Goal: Task Accomplishment & Management: Use online tool/utility

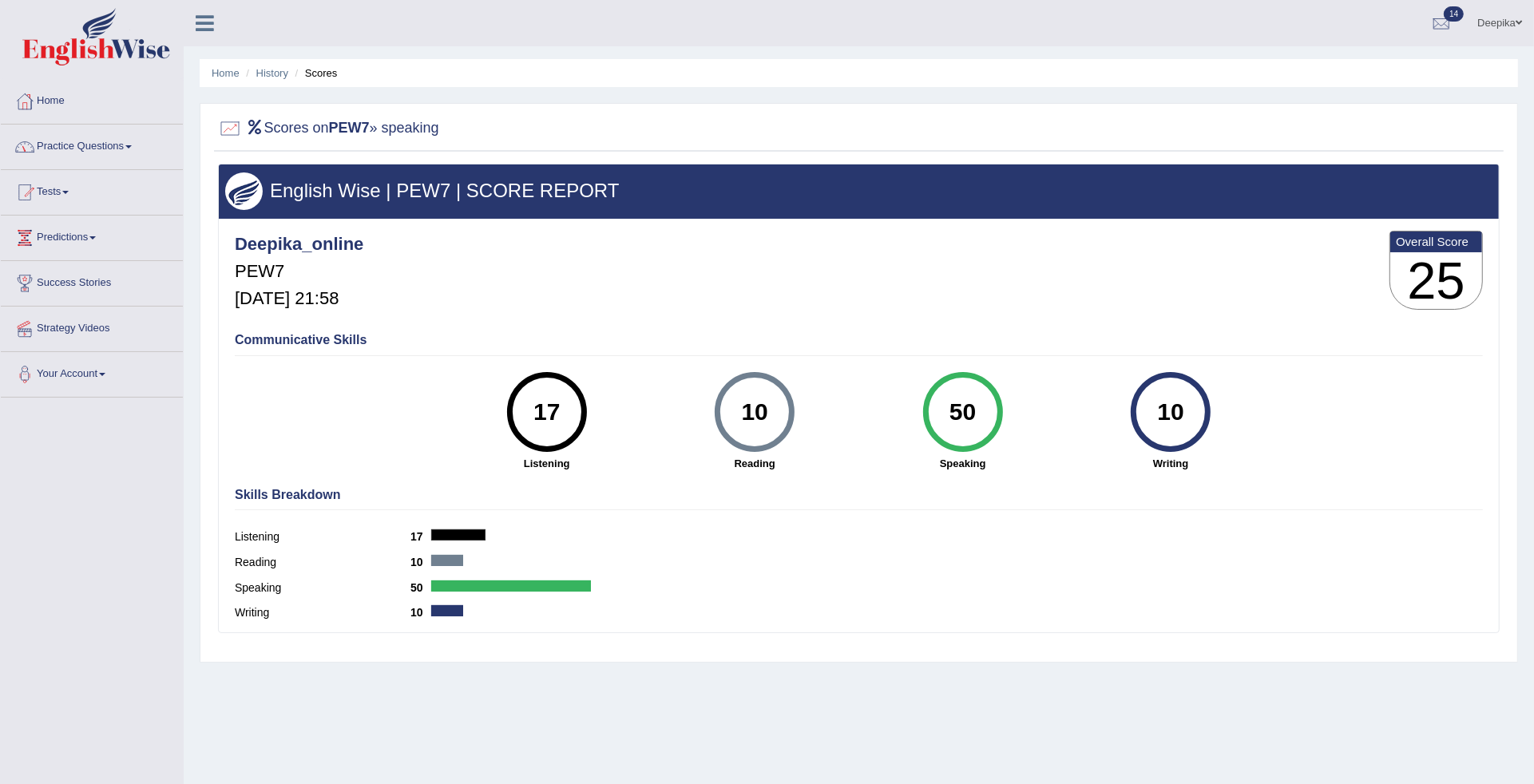
click at [132, 146] on span at bounding box center [129, 146] width 6 height 3
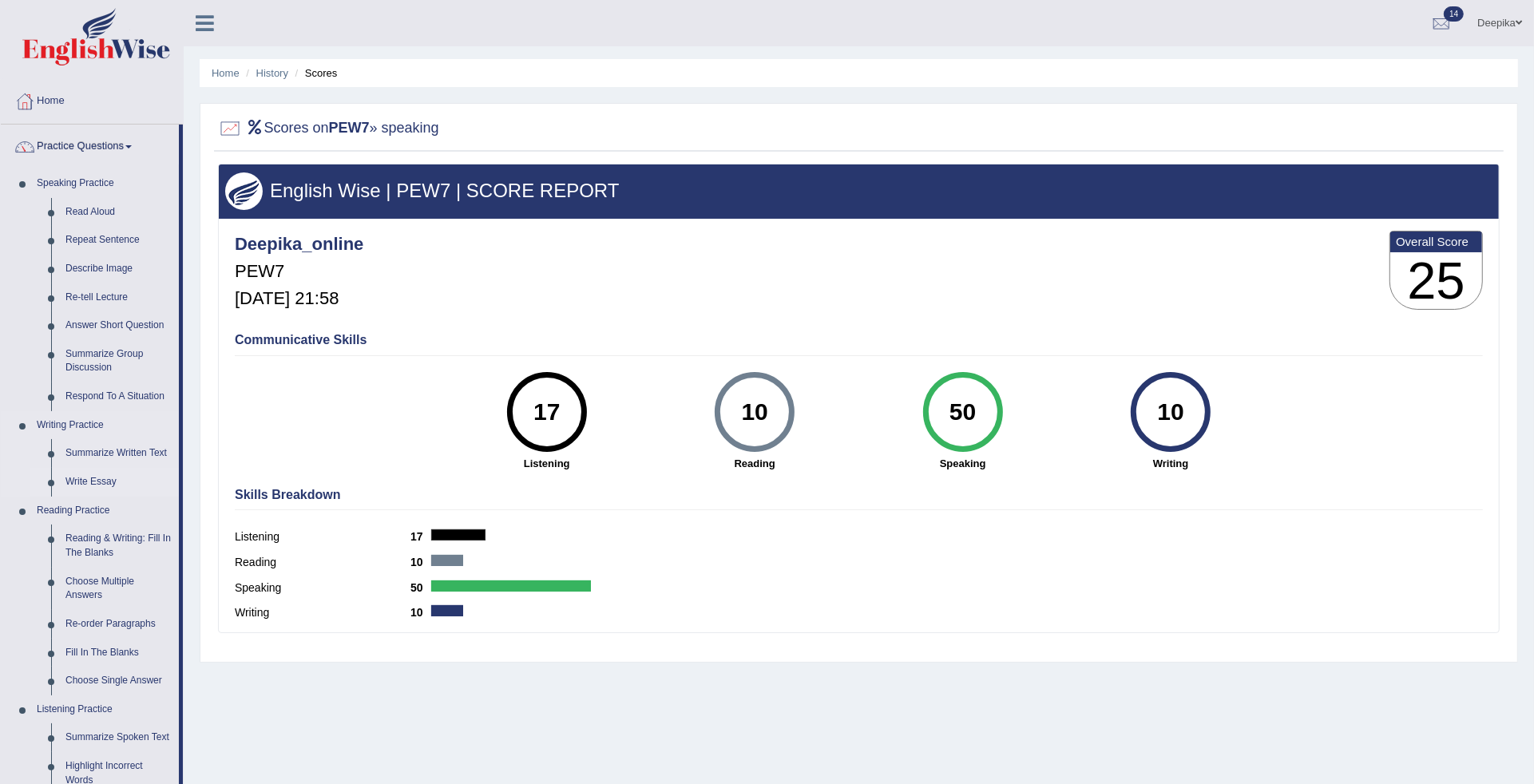
click at [82, 477] on link "Write Essay" at bounding box center [118, 481] width 121 height 29
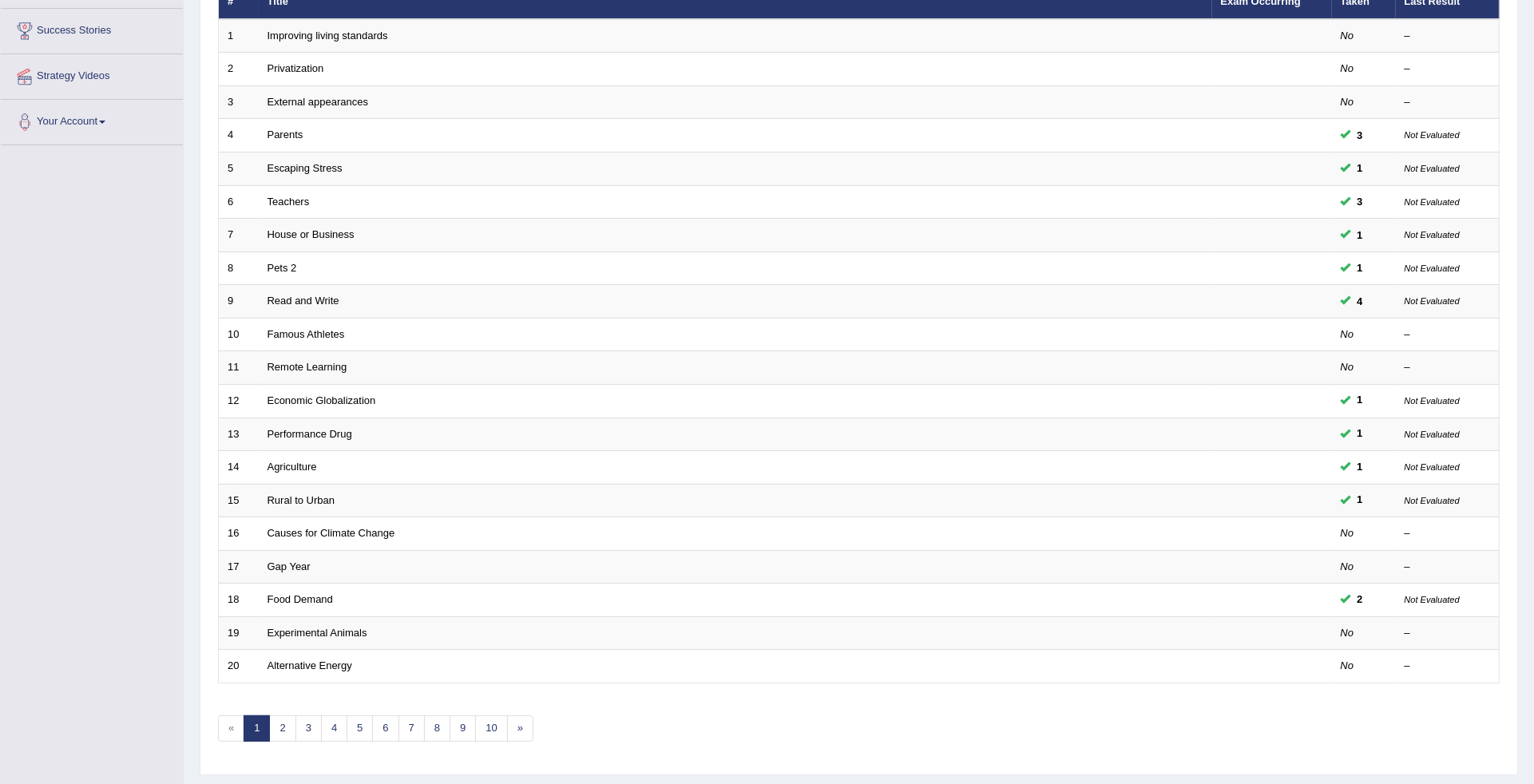
scroll to position [265, 0]
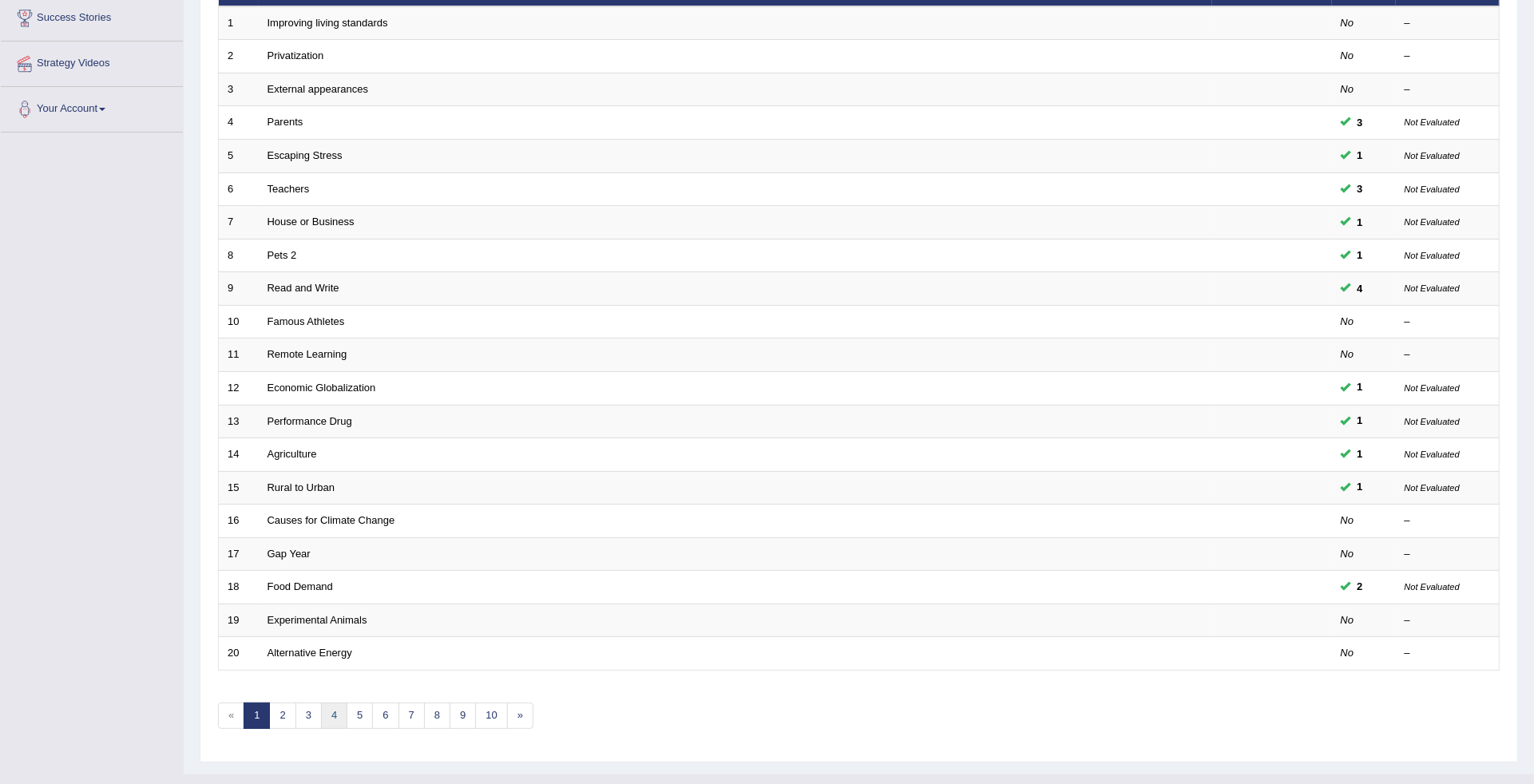
click at [333, 702] on link "4" at bounding box center [334, 715] width 26 height 26
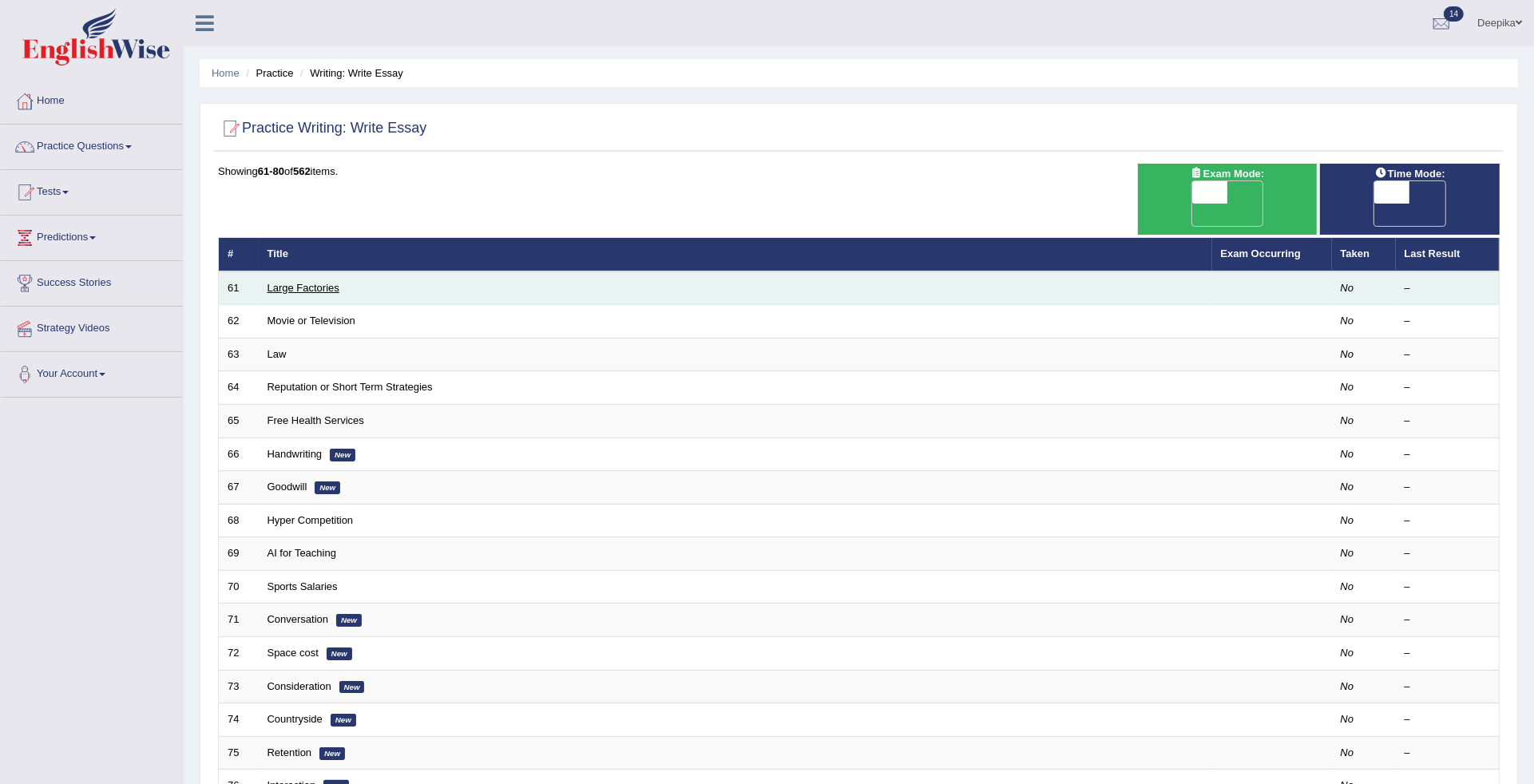
click at [300, 282] on link "Large Factories" at bounding box center [303, 288] width 72 height 12
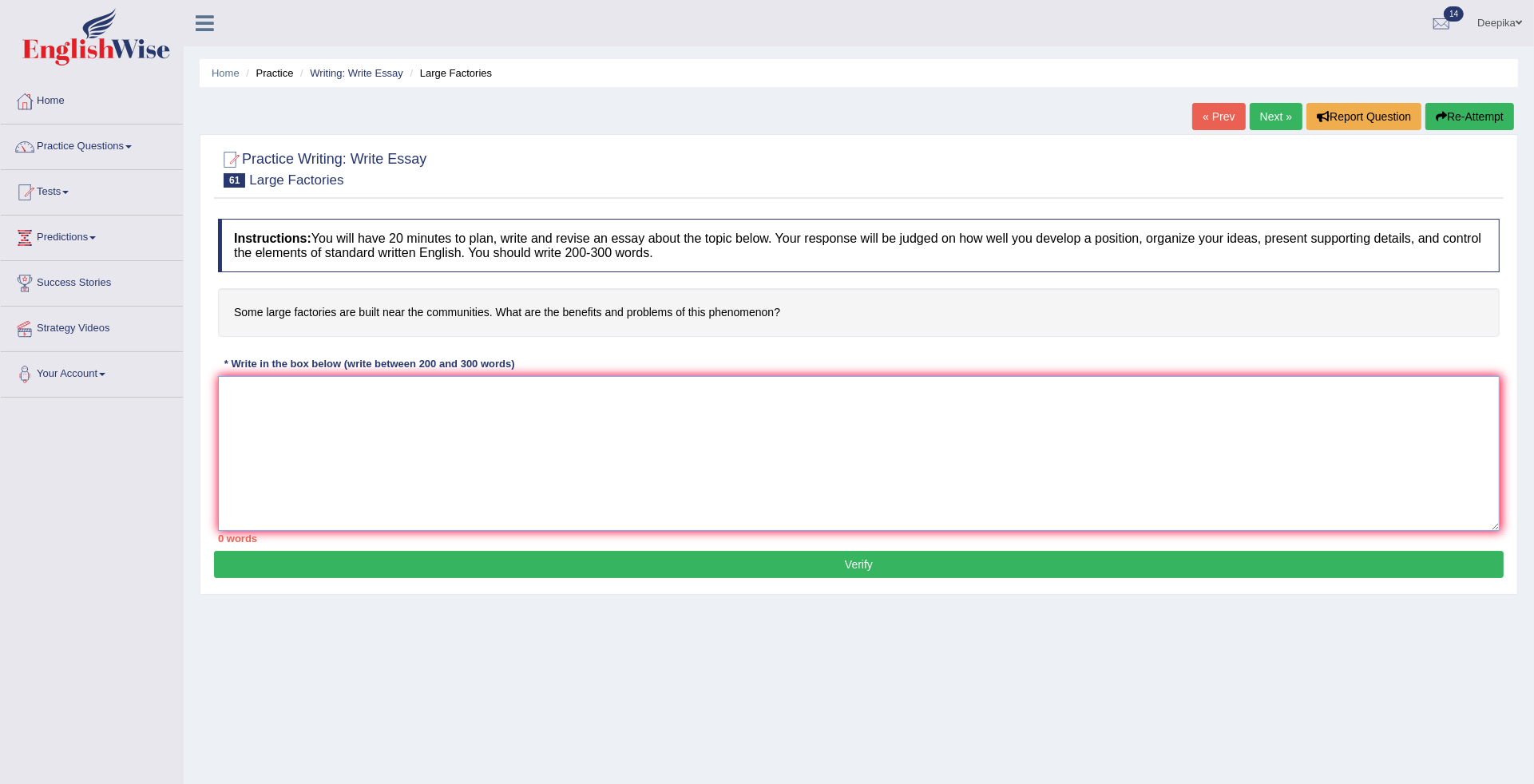
click at [236, 407] on textarea at bounding box center [859, 452] width 1282 height 154
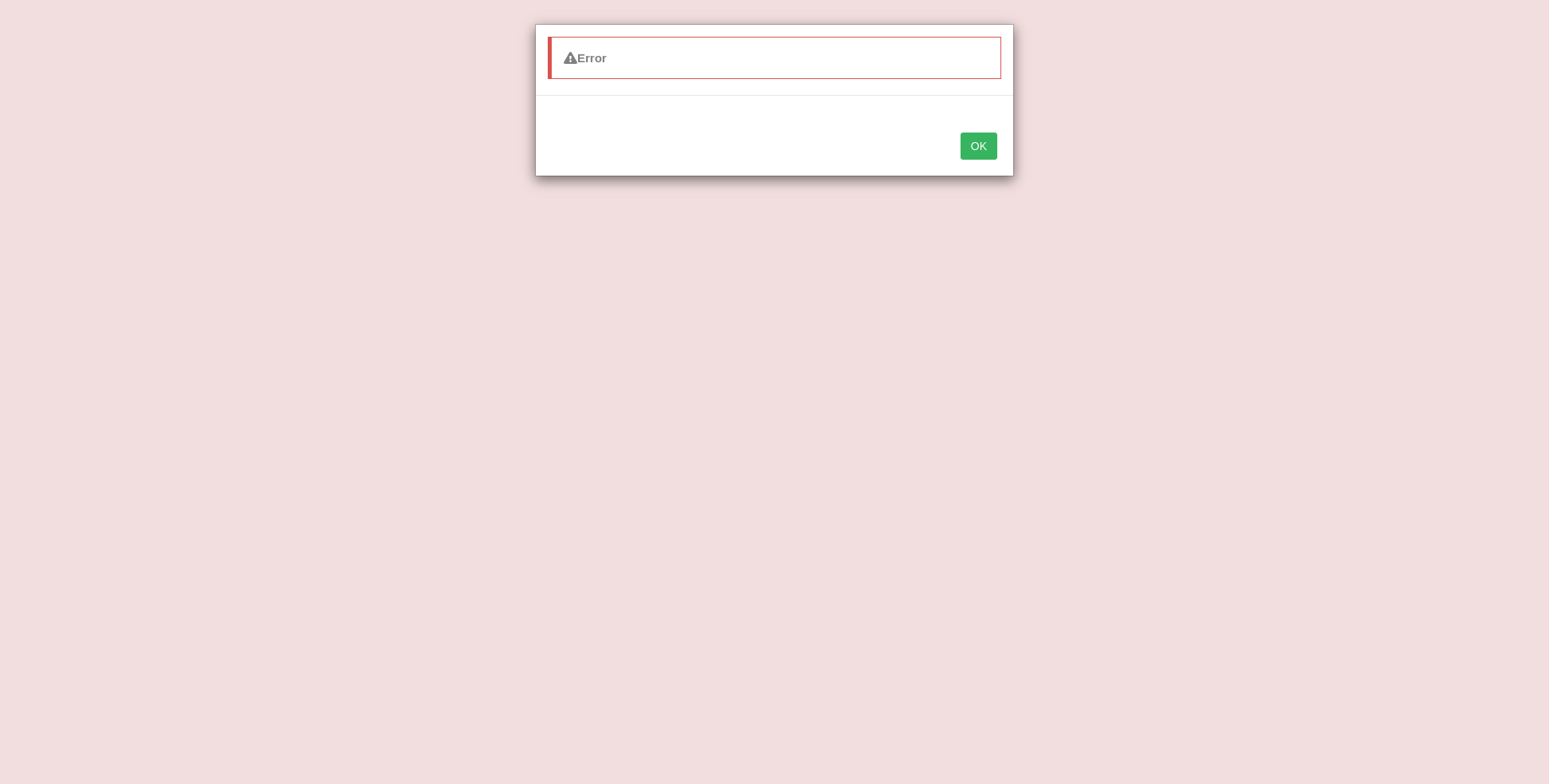
click at [984, 149] on button "OK" at bounding box center [979, 145] width 37 height 27
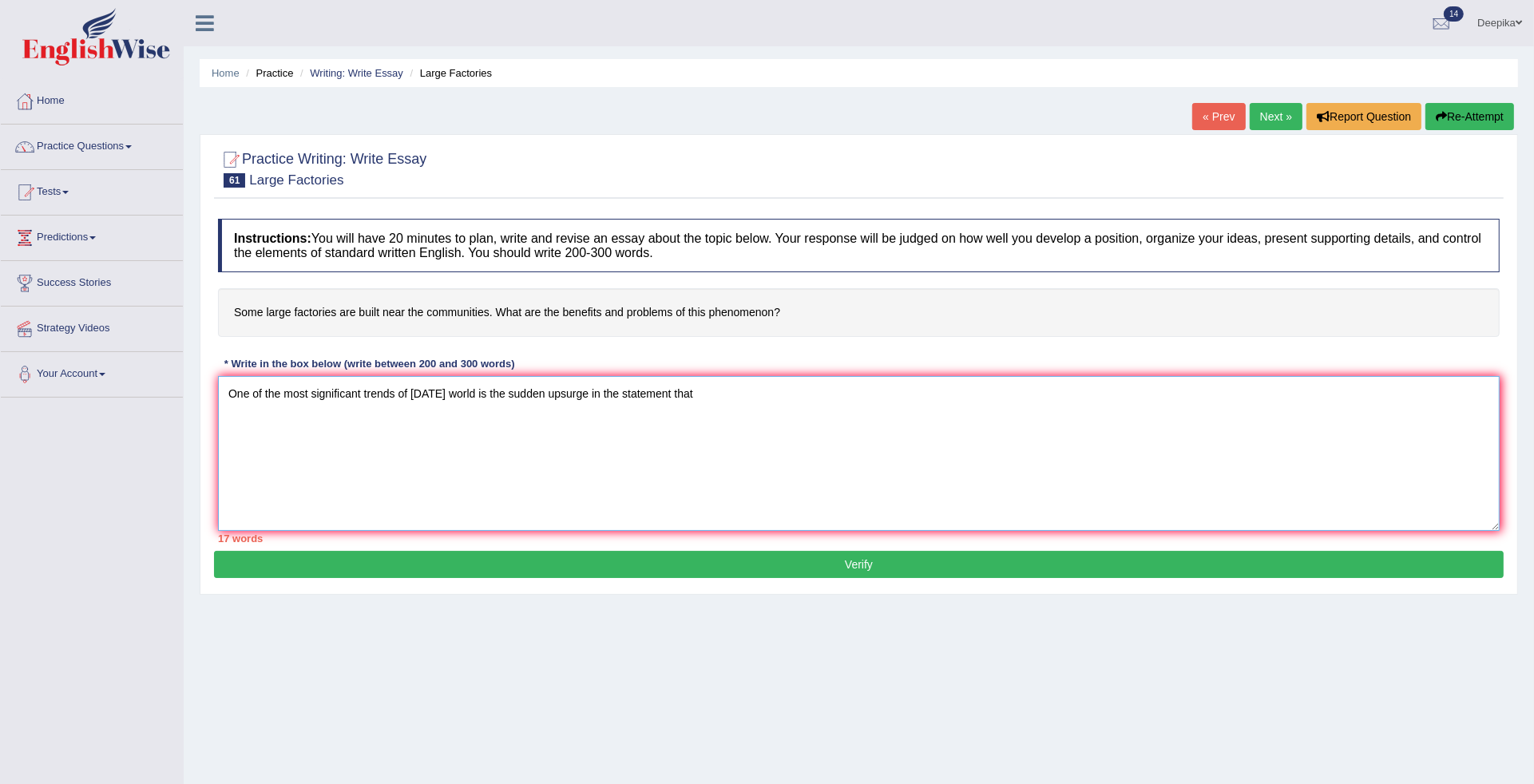
click at [719, 390] on textarea "One of the most significant trends of today's world is the sudden upsurge in th…" at bounding box center [859, 452] width 1282 height 154
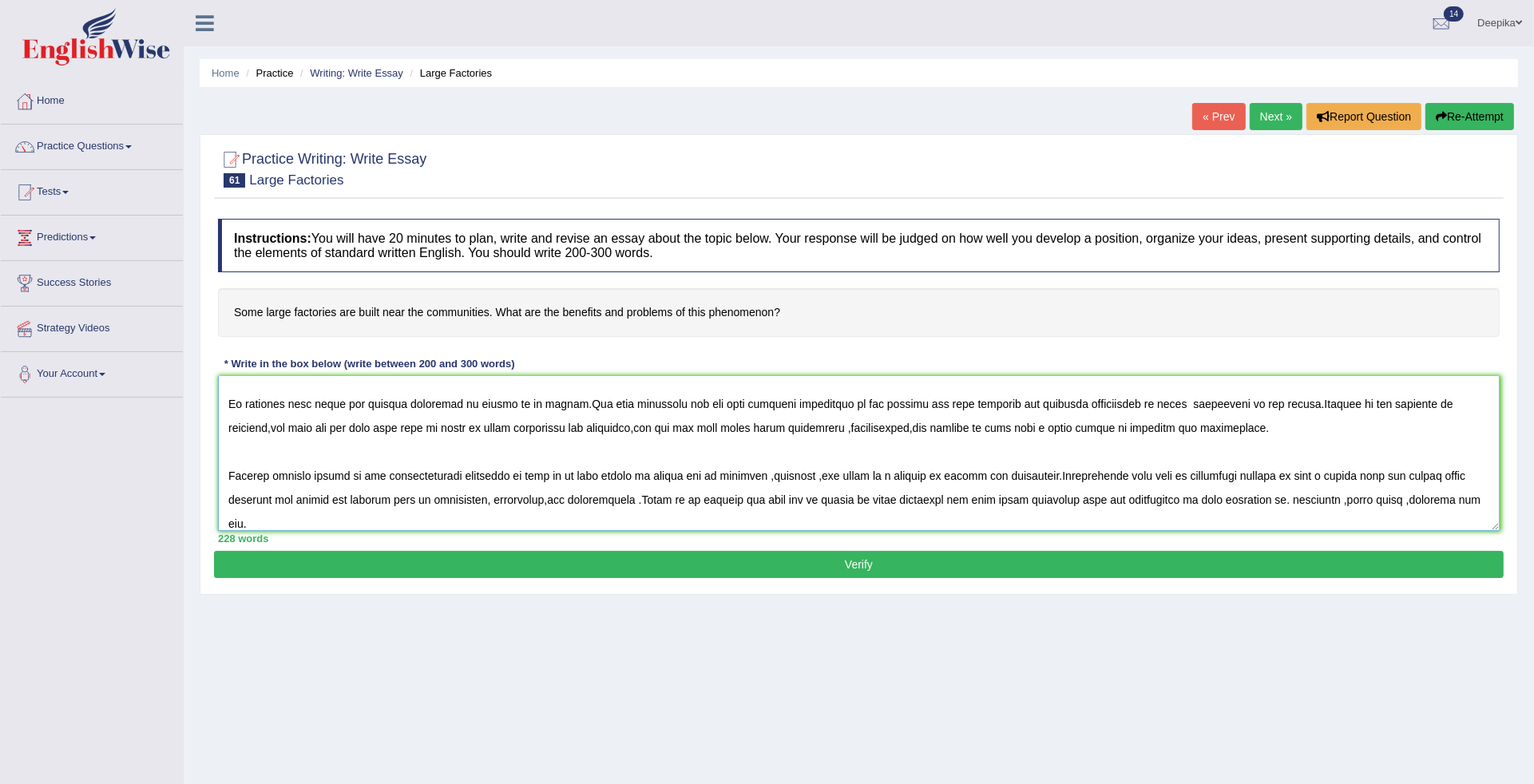
scroll to position [86, 0]
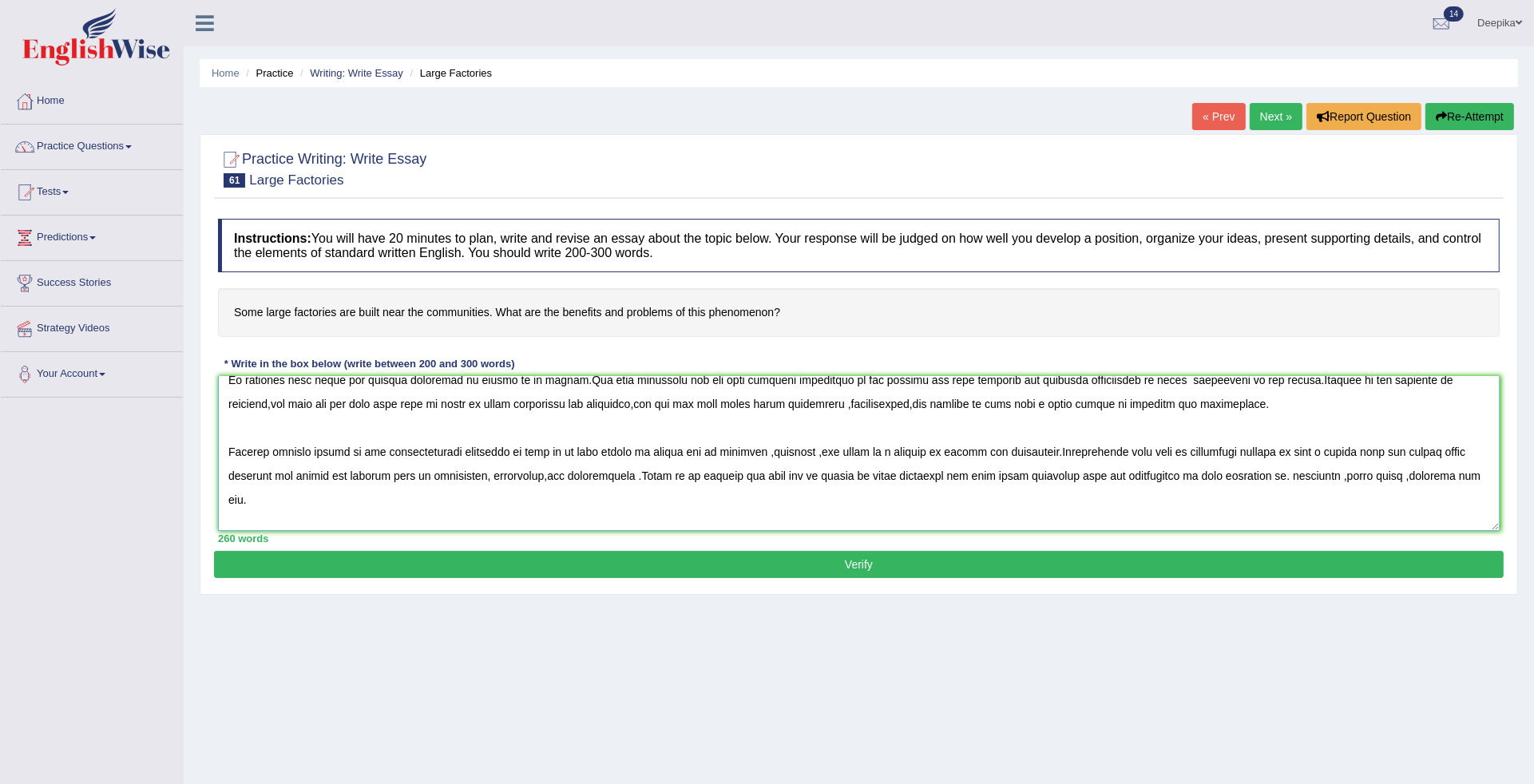
type textarea "One of the most significant trends of today's world is the sudden upsurge in th…"
click at [888, 563] on button "Verify" at bounding box center [859, 564] width 1290 height 27
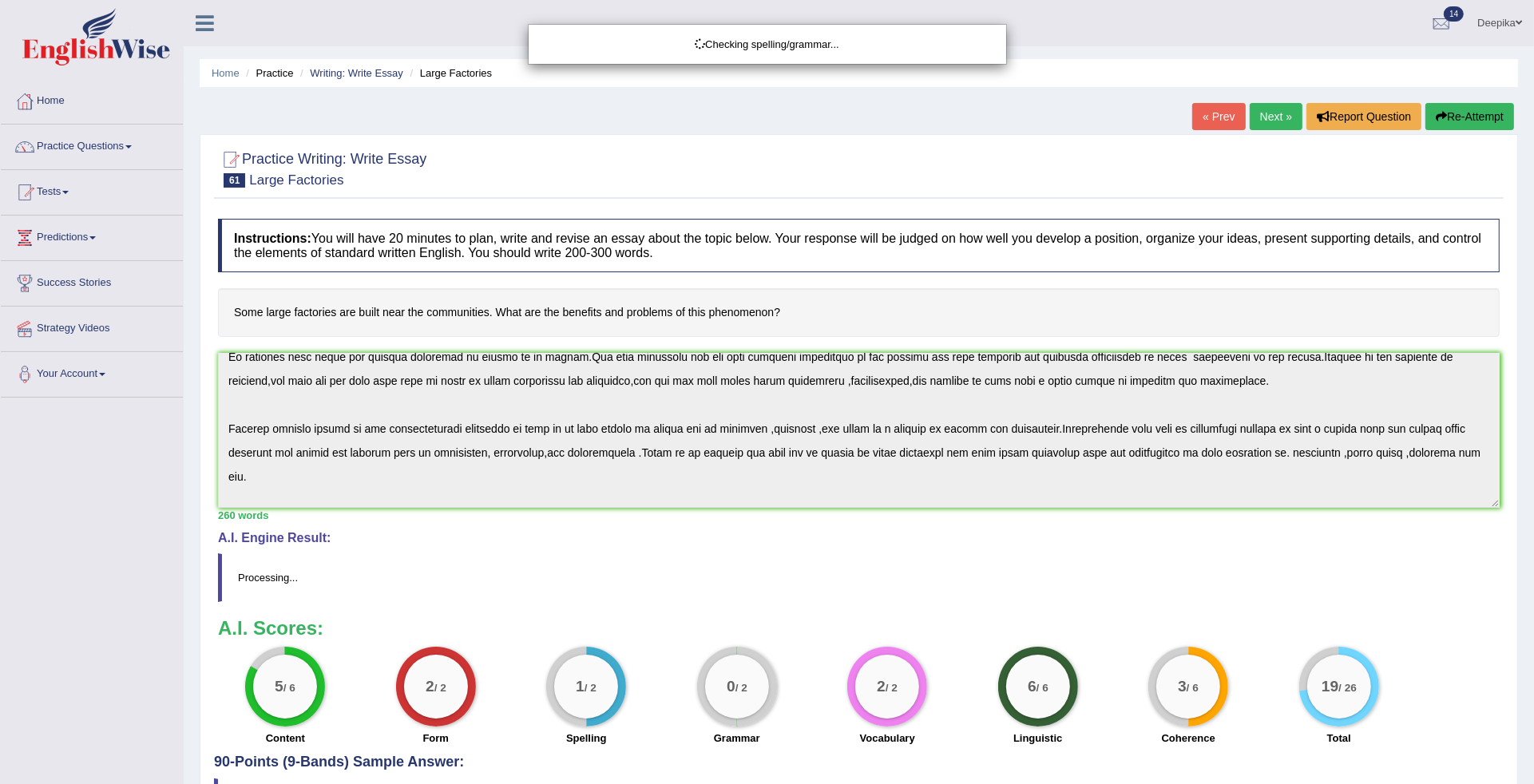
scroll to position [122, 0]
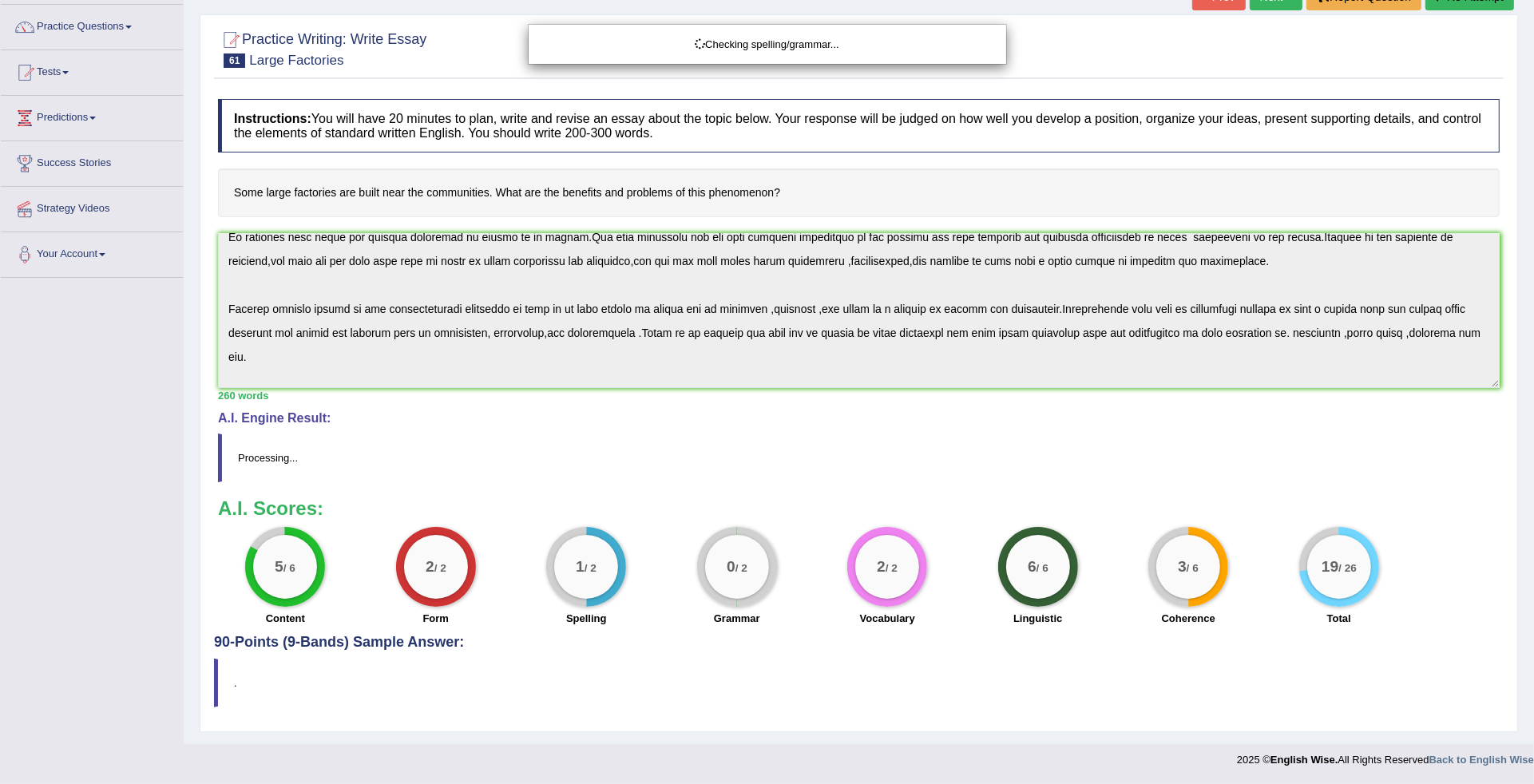
click at [1533, 715] on div "Checking spelling/grammar..." at bounding box center [767, 392] width 1534 height 784
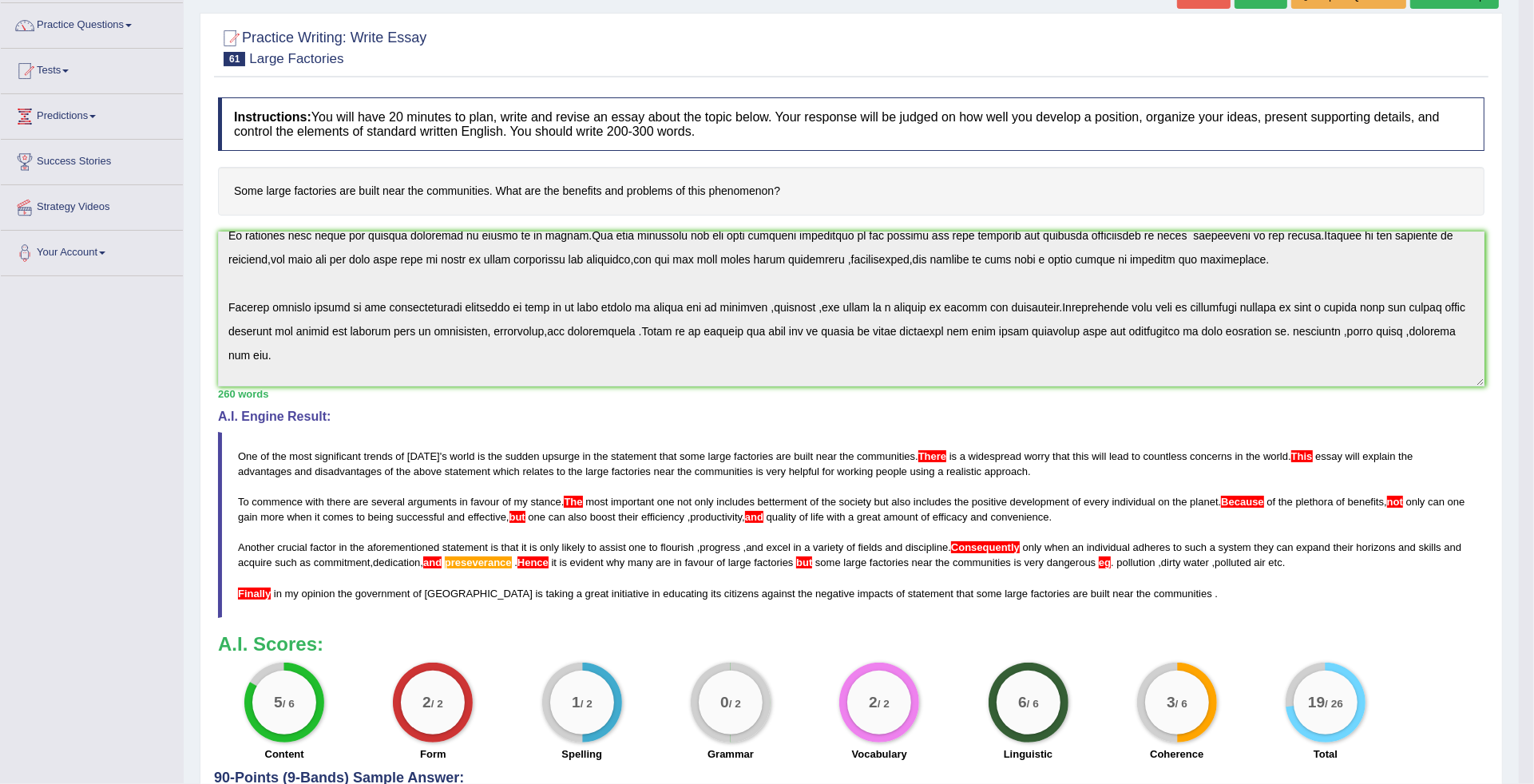
click at [1533, 662] on html "Toggle navigation Home Practice Questions Speaking Practice Read Aloud Repeat S…" at bounding box center [767, 270] width 1534 height 784
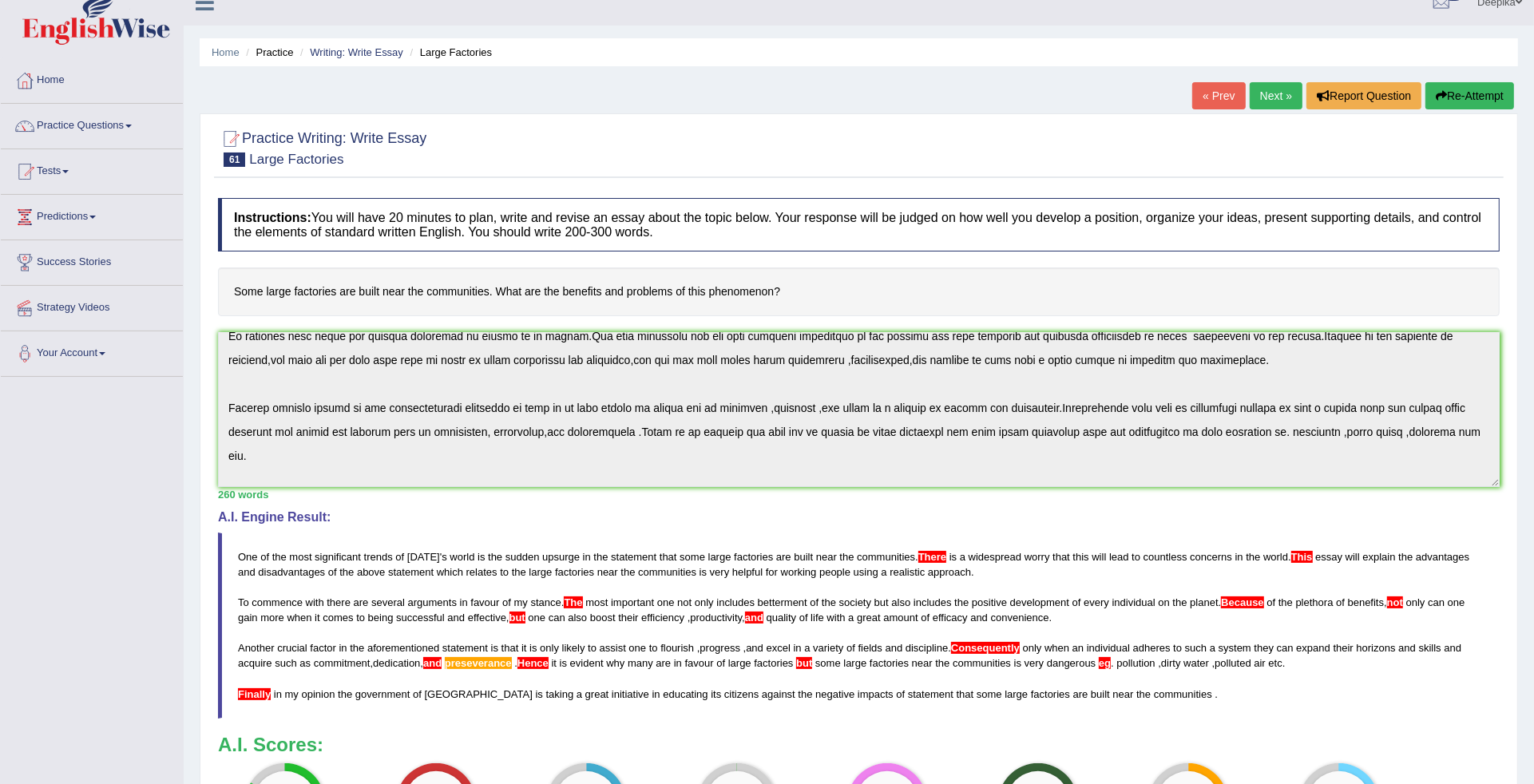
scroll to position [16, 0]
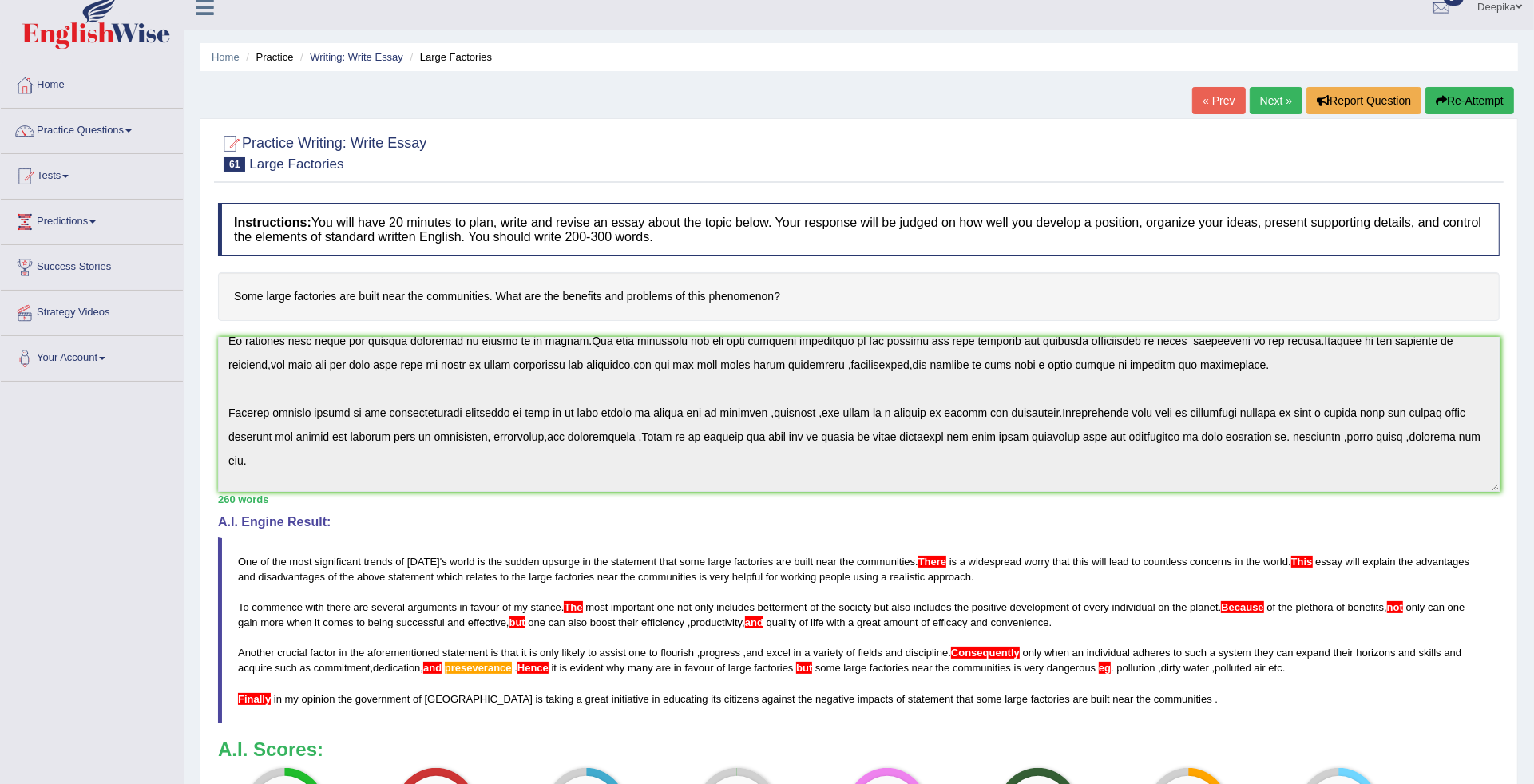
click at [1286, 103] on link "Next »" at bounding box center [1276, 100] width 53 height 27
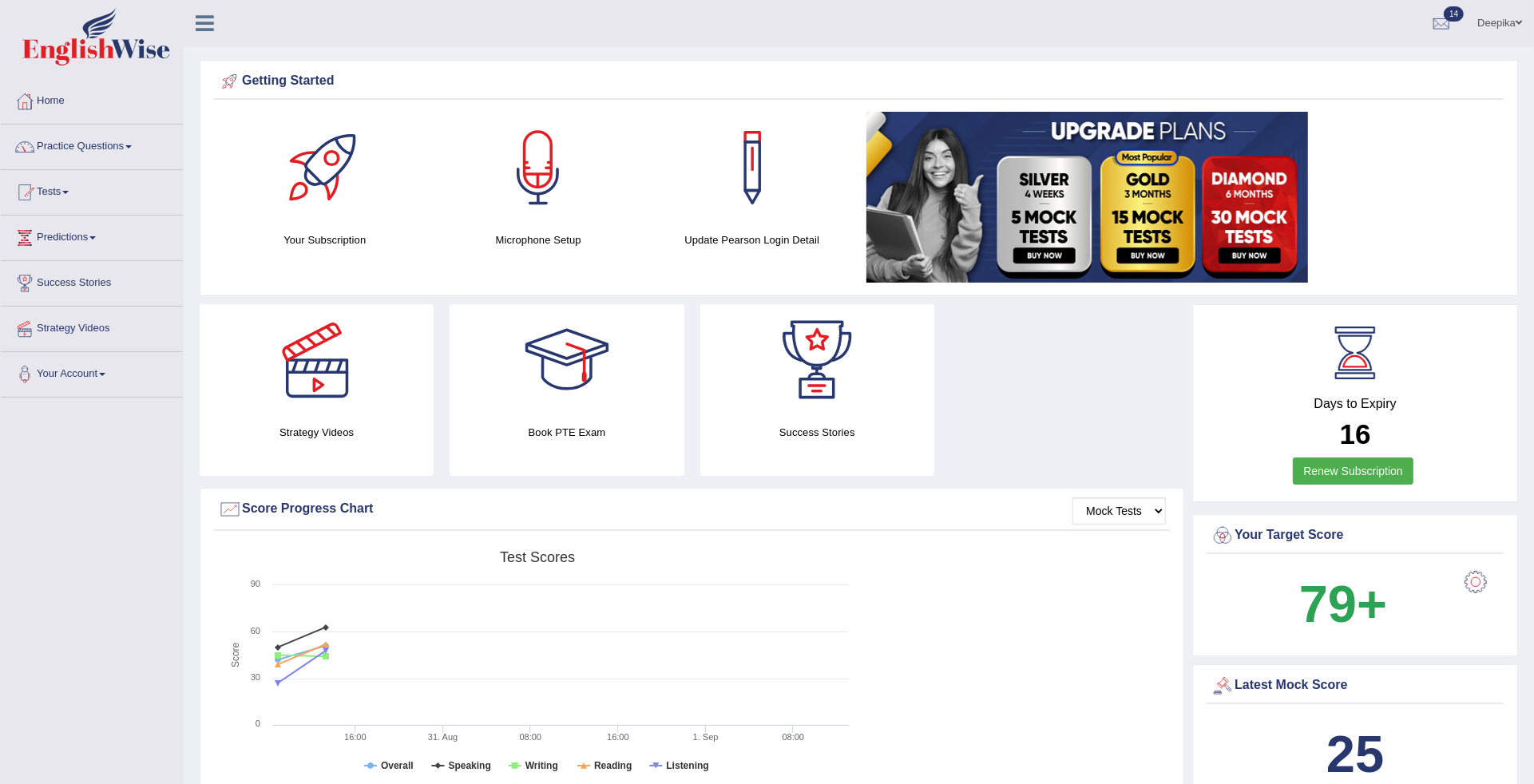
click at [127, 149] on link "Practice Questions" at bounding box center [92, 144] width 182 height 40
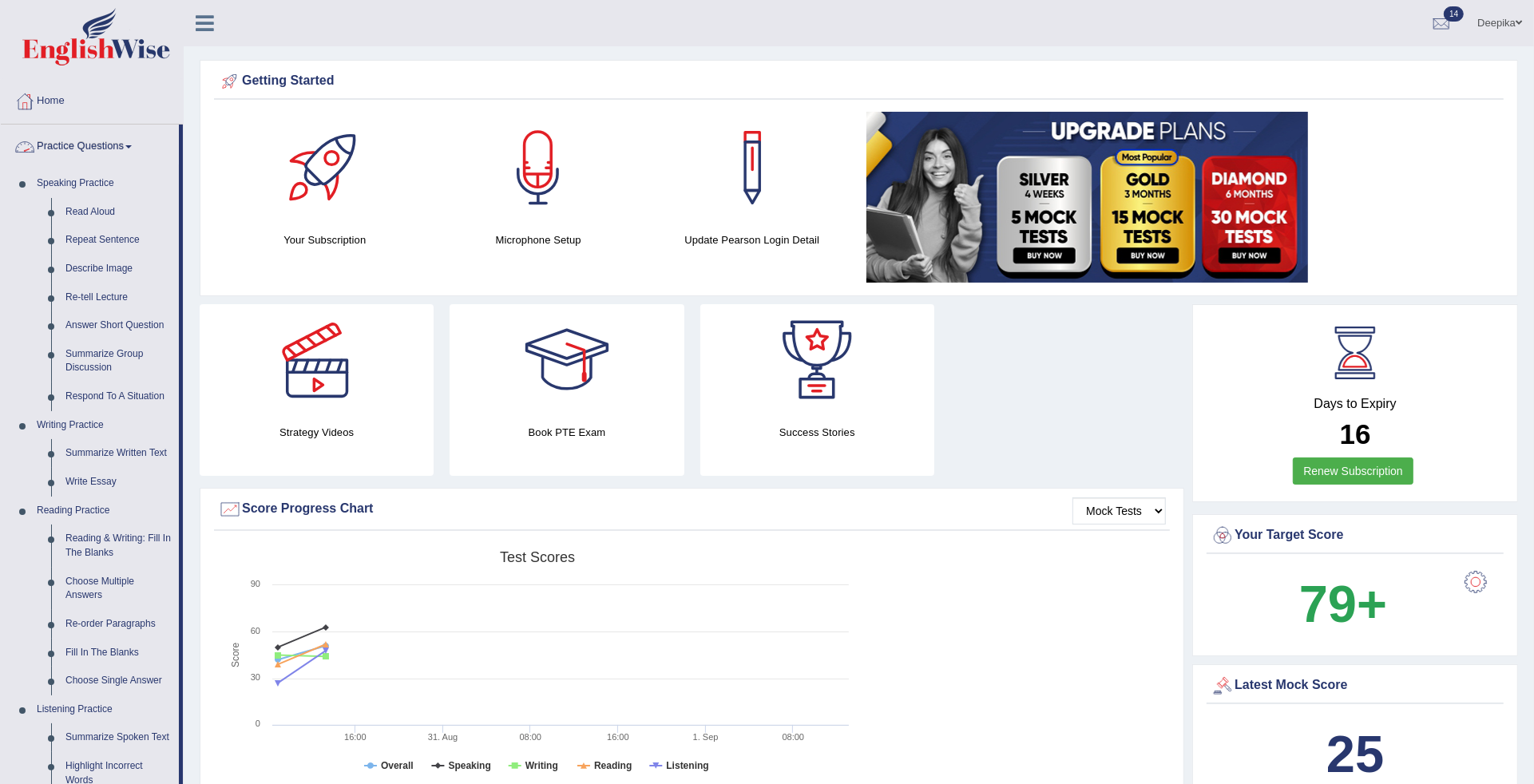
click at [132, 148] on span at bounding box center [129, 146] width 6 height 3
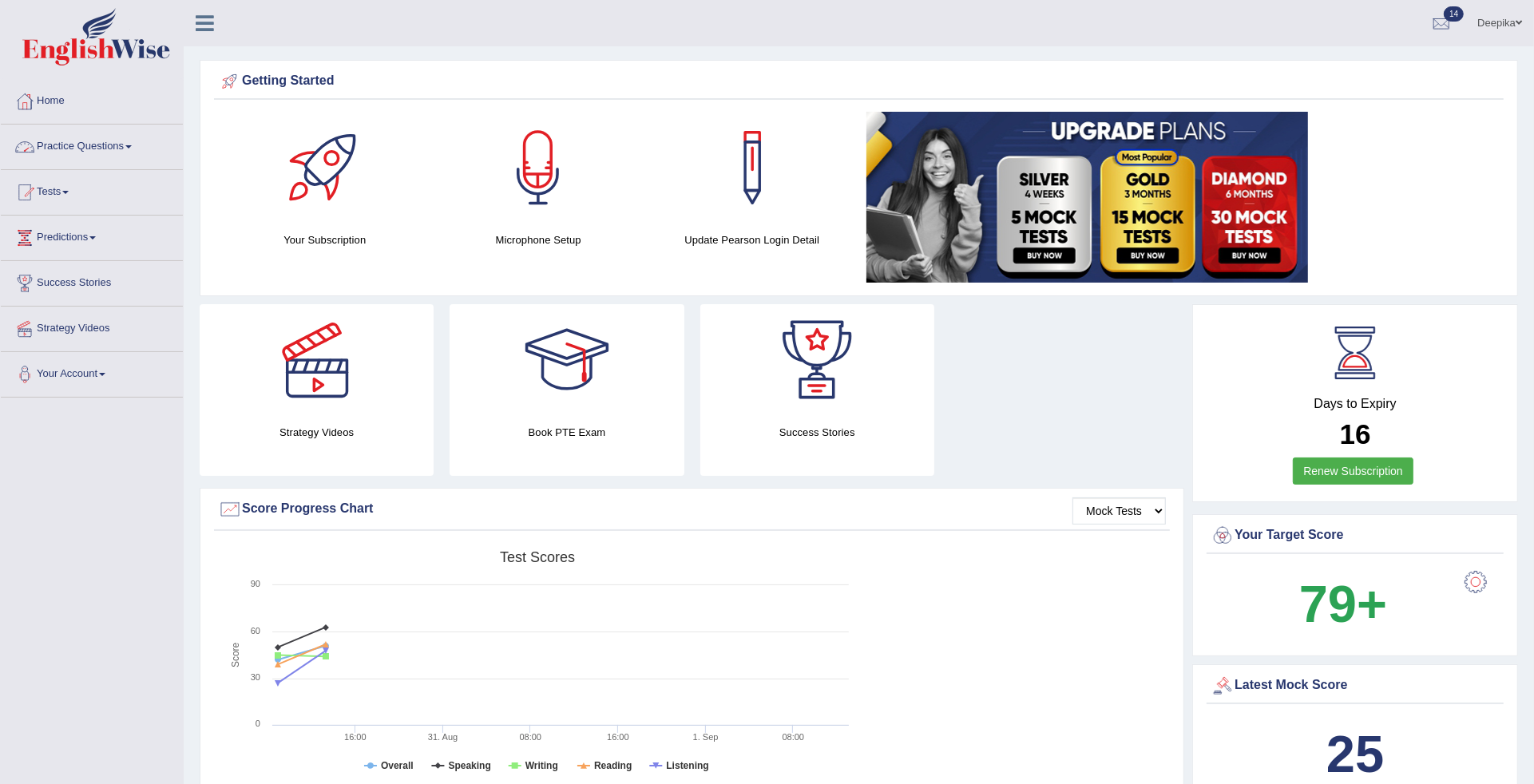
click at [125, 156] on link "Practice Questions" at bounding box center [92, 144] width 182 height 40
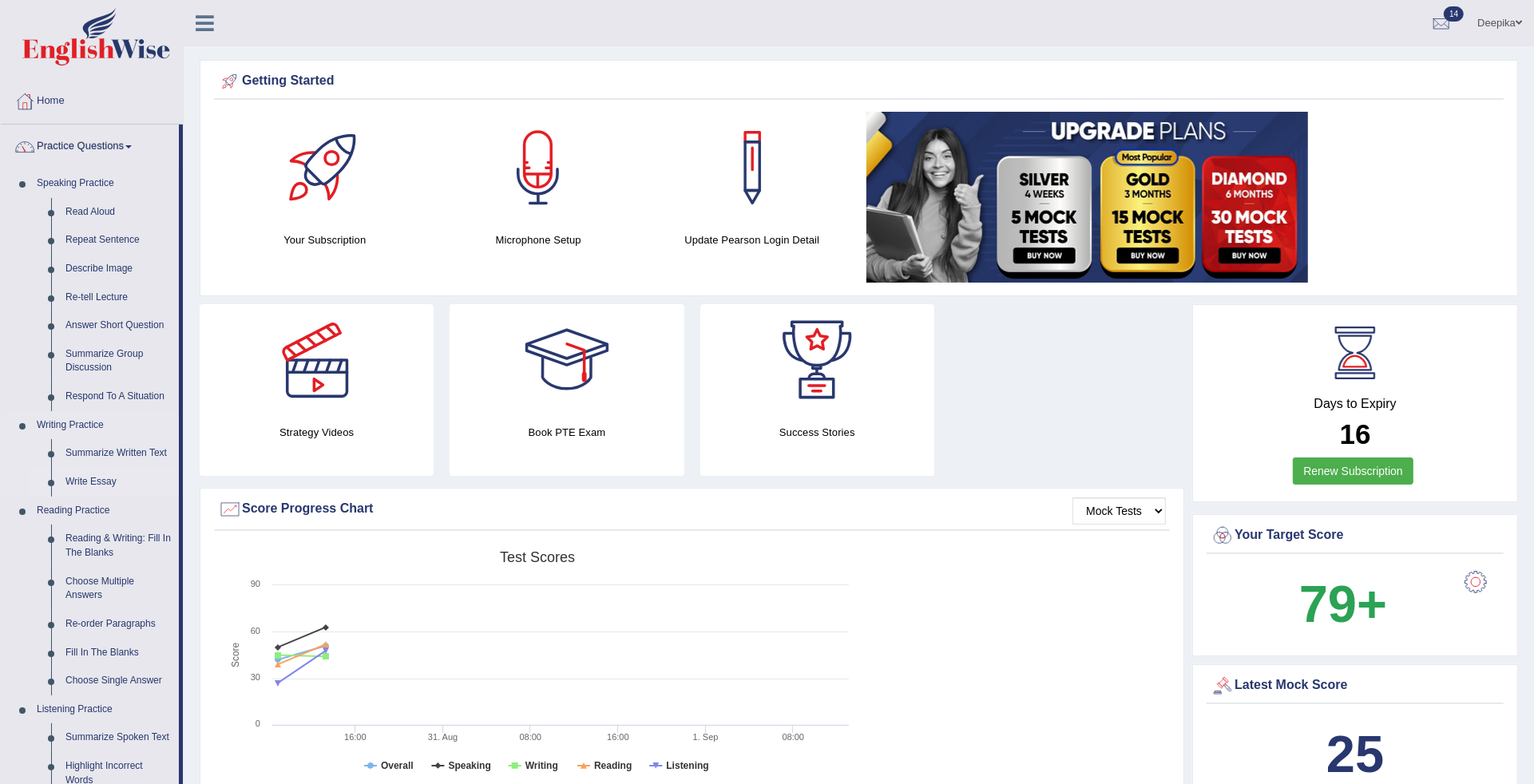
click at [92, 481] on link "Write Essay" at bounding box center [118, 481] width 121 height 29
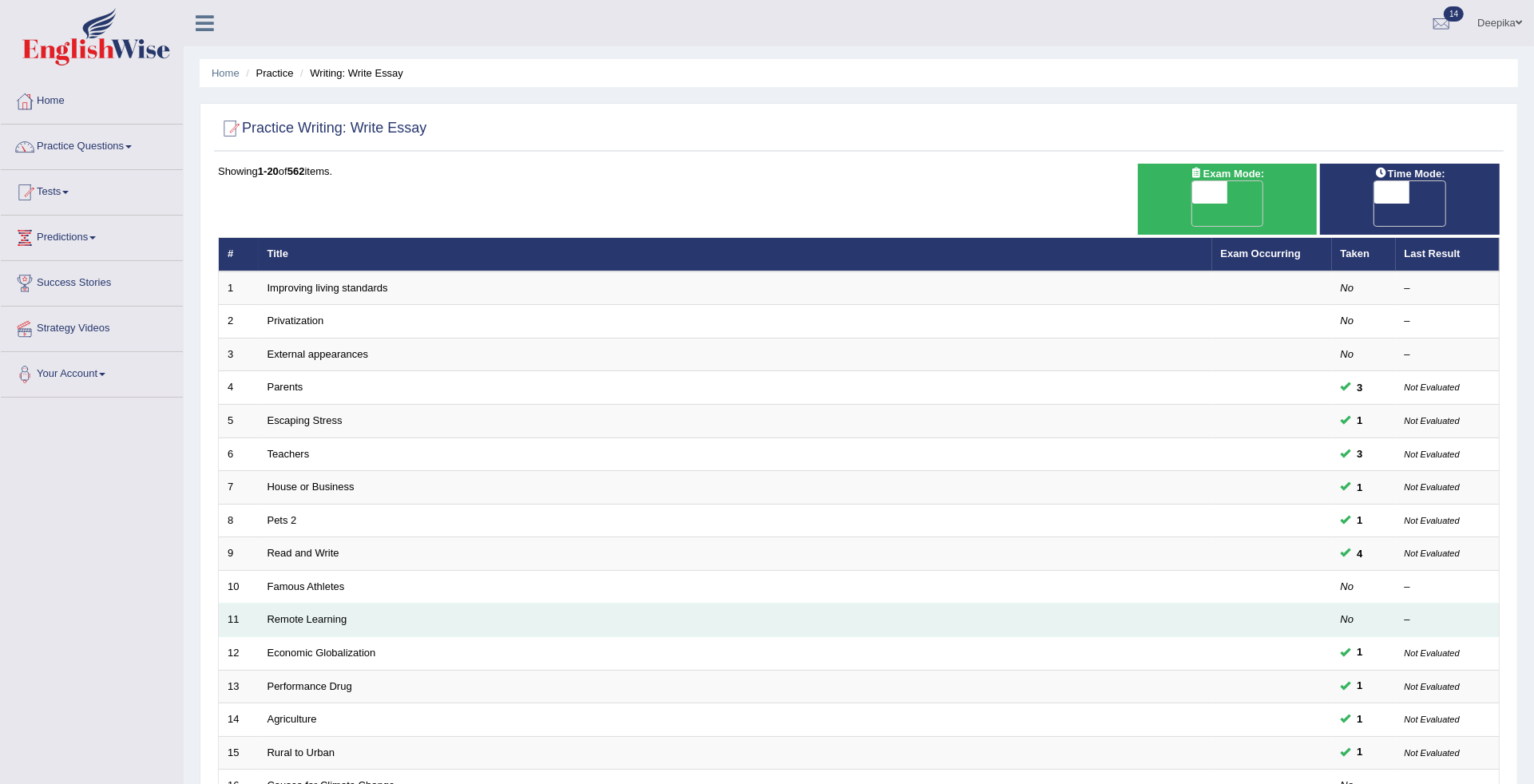
click at [307, 608] on td "Remote Learning" at bounding box center [736, 621] width 953 height 34
click at [301, 613] on link "Remote Learning" at bounding box center [307, 619] width 80 height 12
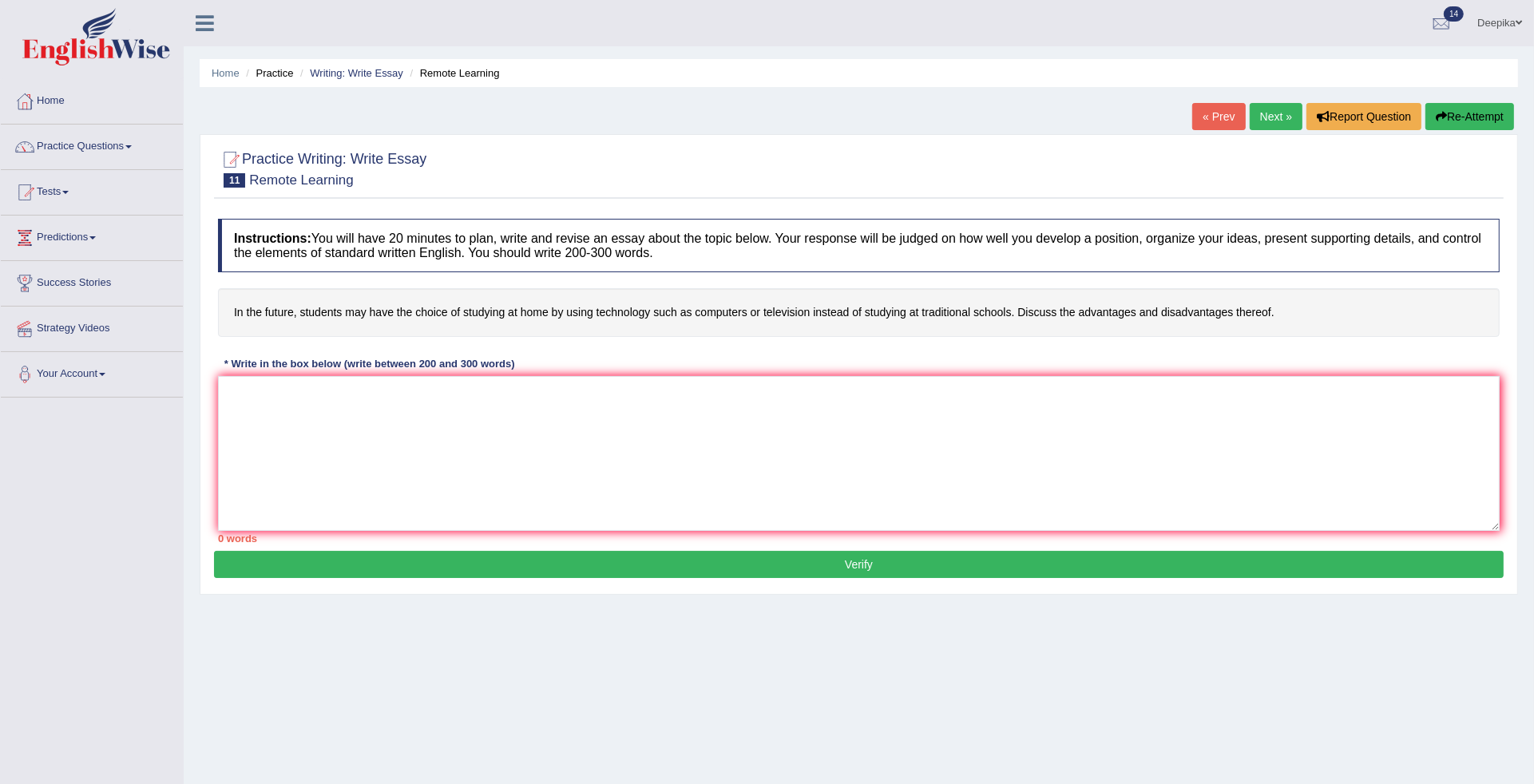
click at [128, 150] on link "Practice Questions" at bounding box center [92, 144] width 182 height 40
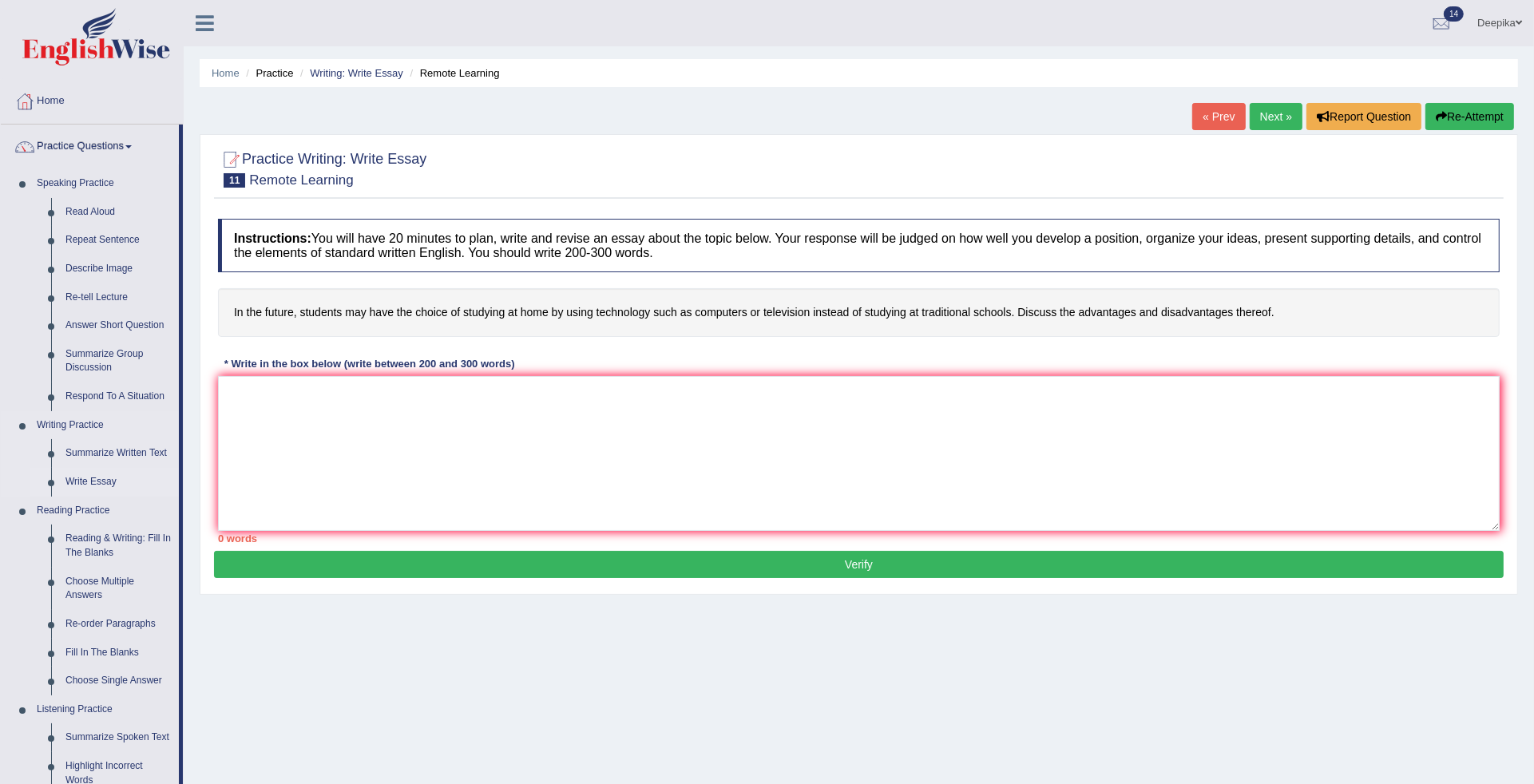
click at [91, 481] on link "Write Essay" at bounding box center [118, 481] width 121 height 29
click at [109, 481] on link "Write Essay" at bounding box center [118, 481] width 121 height 29
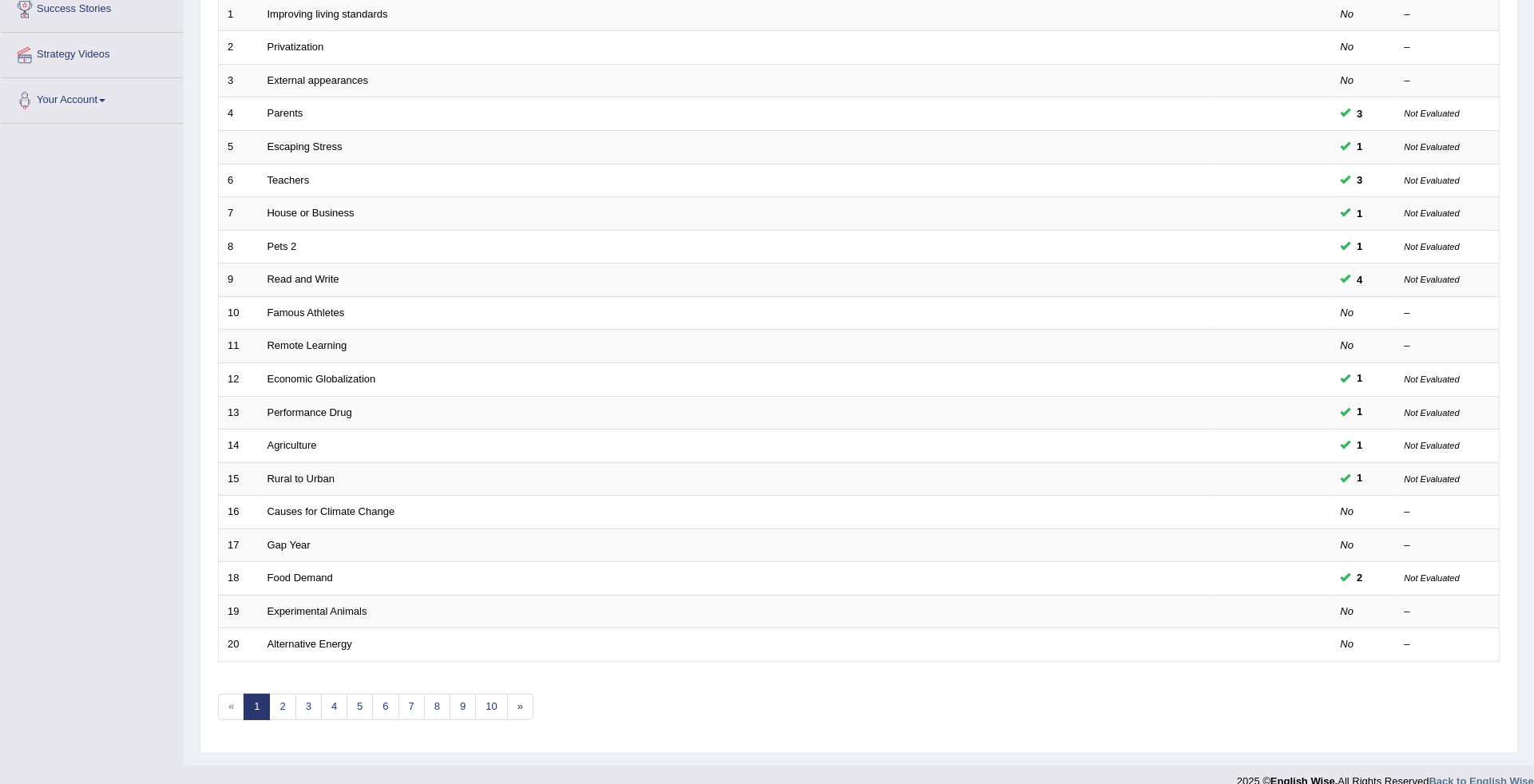
scroll to position [277, 0]
click at [283, 690] on link "2" at bounding box center [282, 703] width 26 height 26
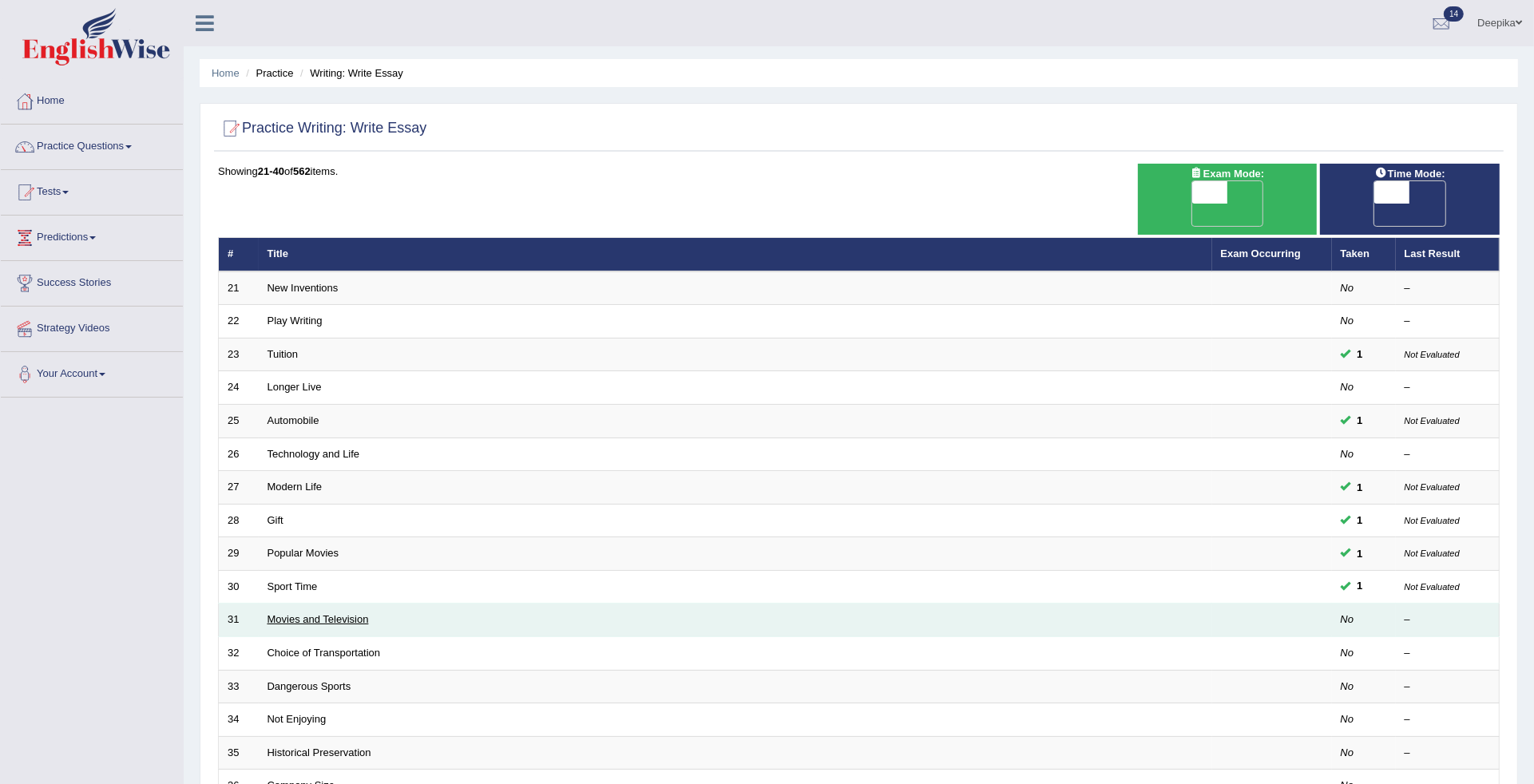
click at [309, 613] on link "Movies and Television" at bounding box center [318, 619] width 102 height 12
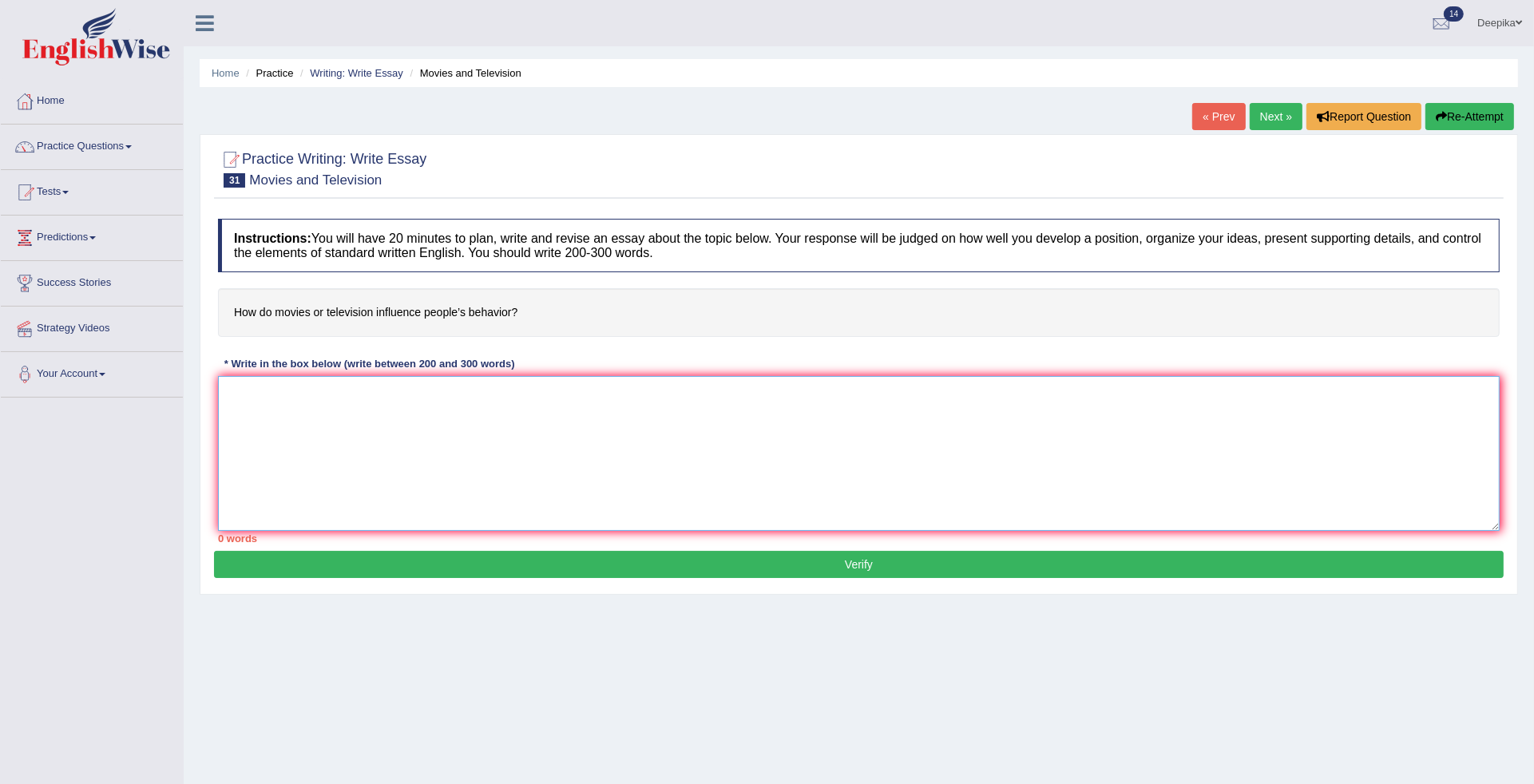
click at [259, 415] on textarea at bounding box center [859, 452] width 1282 height 154
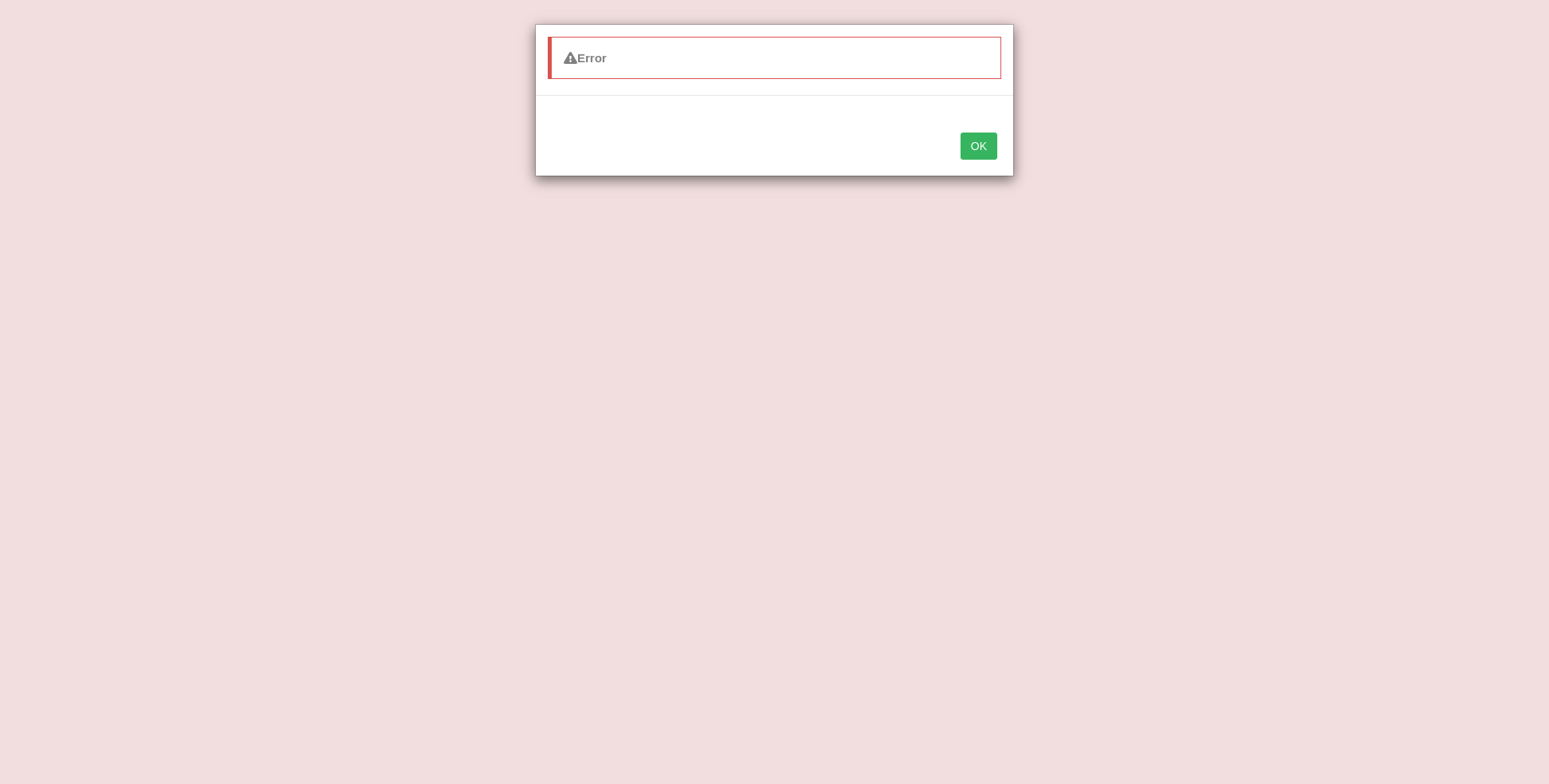
click at [984, 141] on button "OK" at bounding box center [979, 145] width 37 height 27
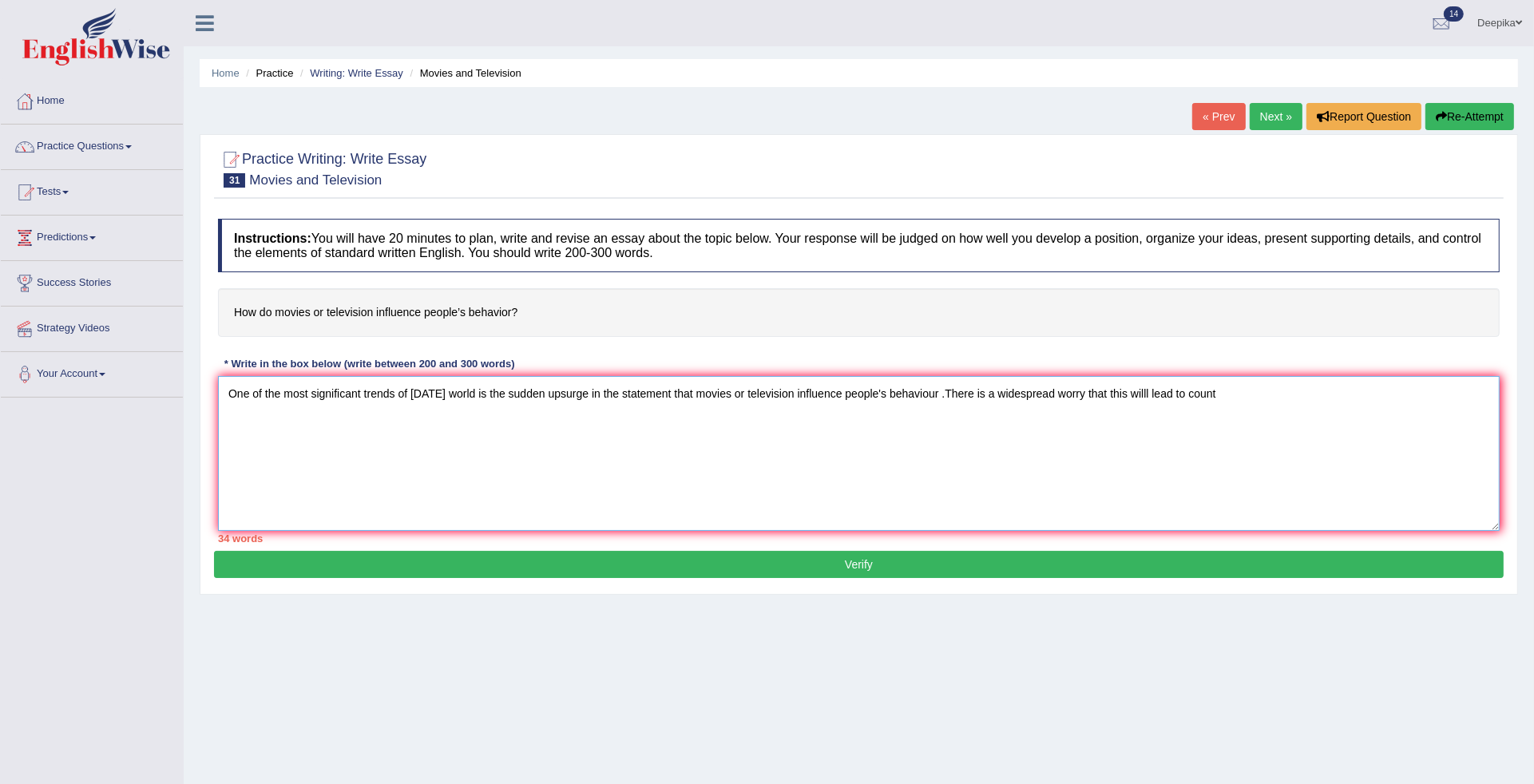
click at [1219, 394] on textarea "One of the most significant trends of [DATE] world is the sudden upsurge in the…" at bounding box center [859, 452] width 1282 height 154
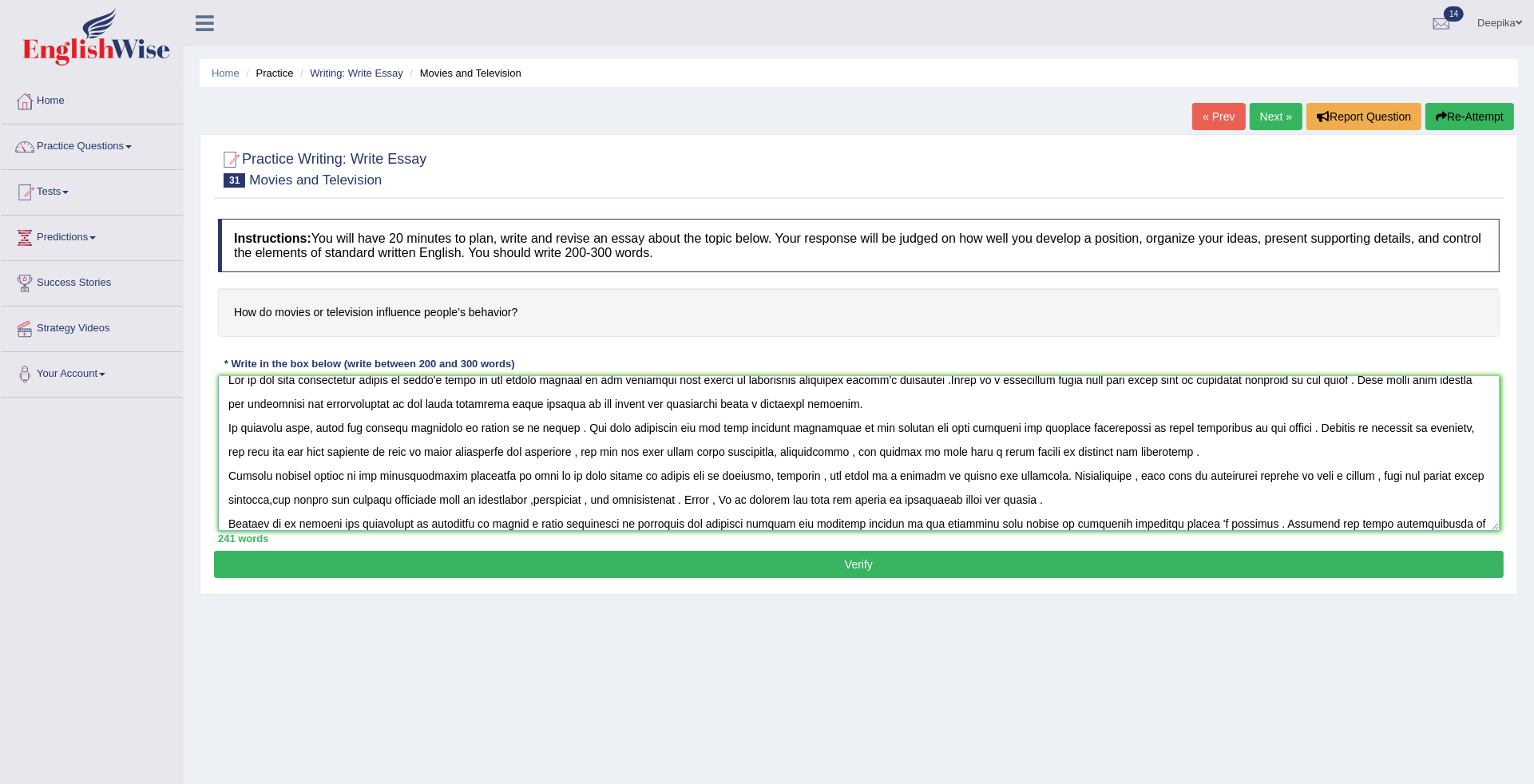
scroll to position [38, 0]
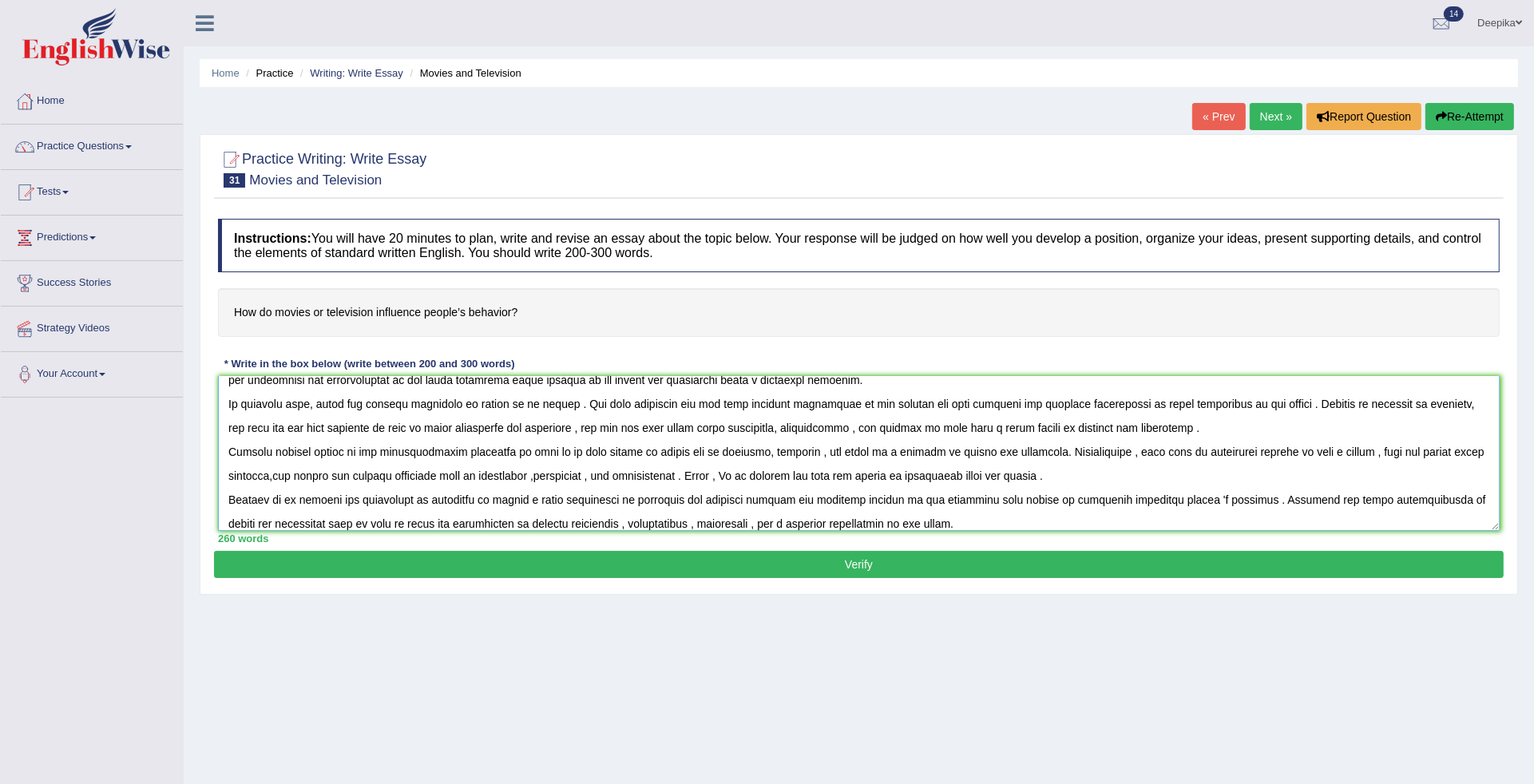
type textarea "One of the most significant trends of [DATE] world is the sudden upsurge in the…"
click at [953, 571] on button "Verify" at bounding box center [859, 564] width 1290 height 27
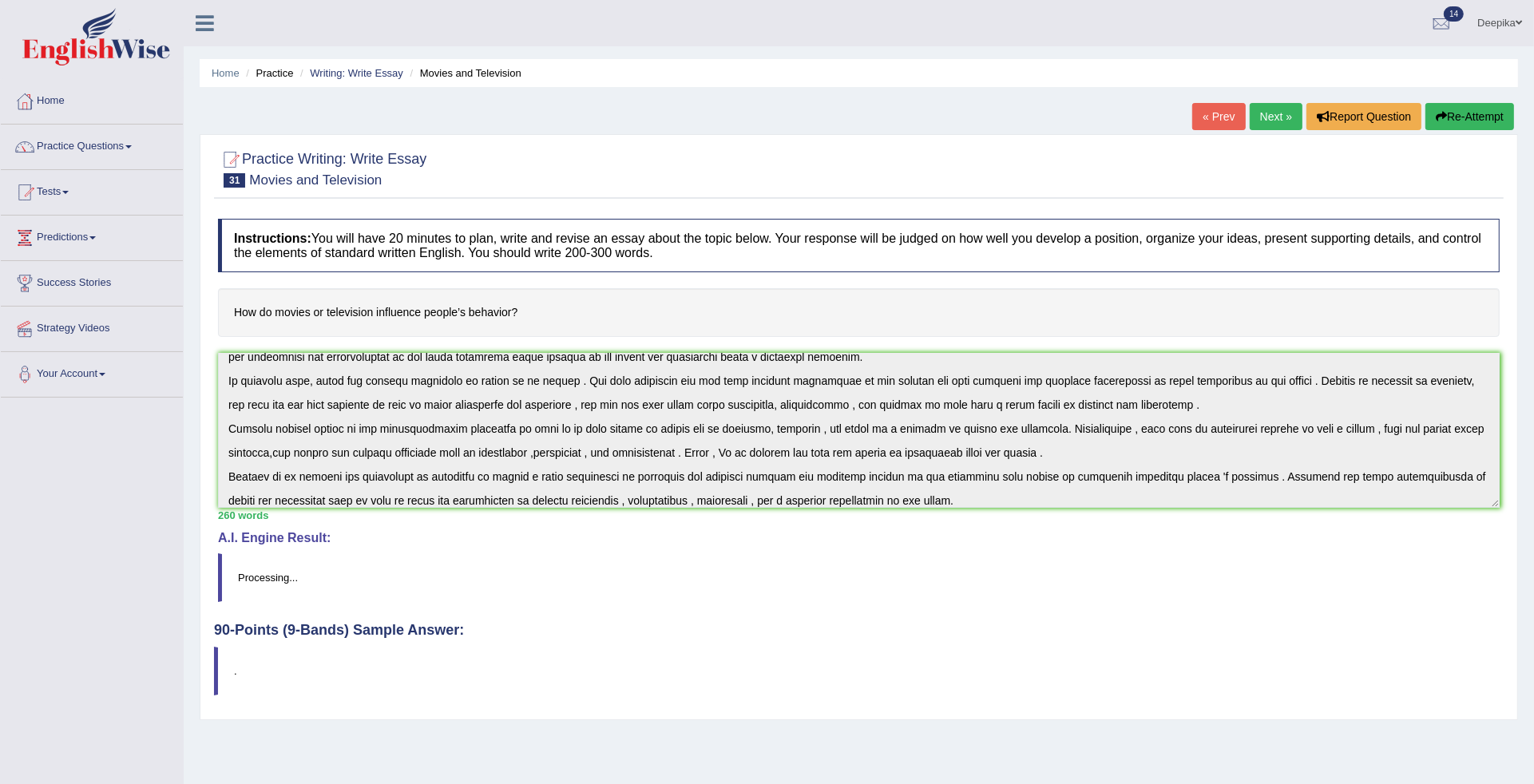
click at [1092, 600] on blockquote "Processing..." at bounding box center [859, 577] width 1282 height 49
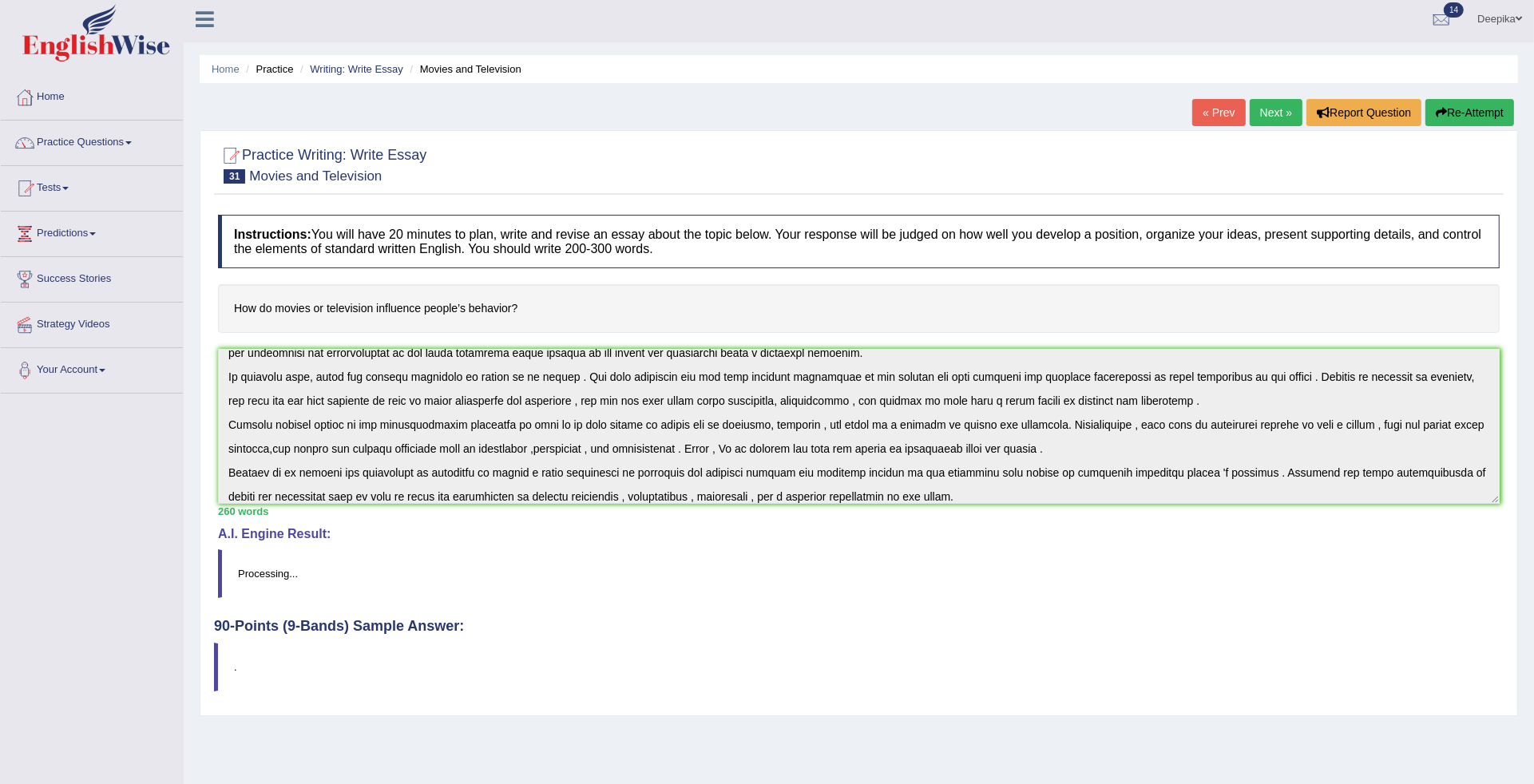
scroll to position [0, 0]
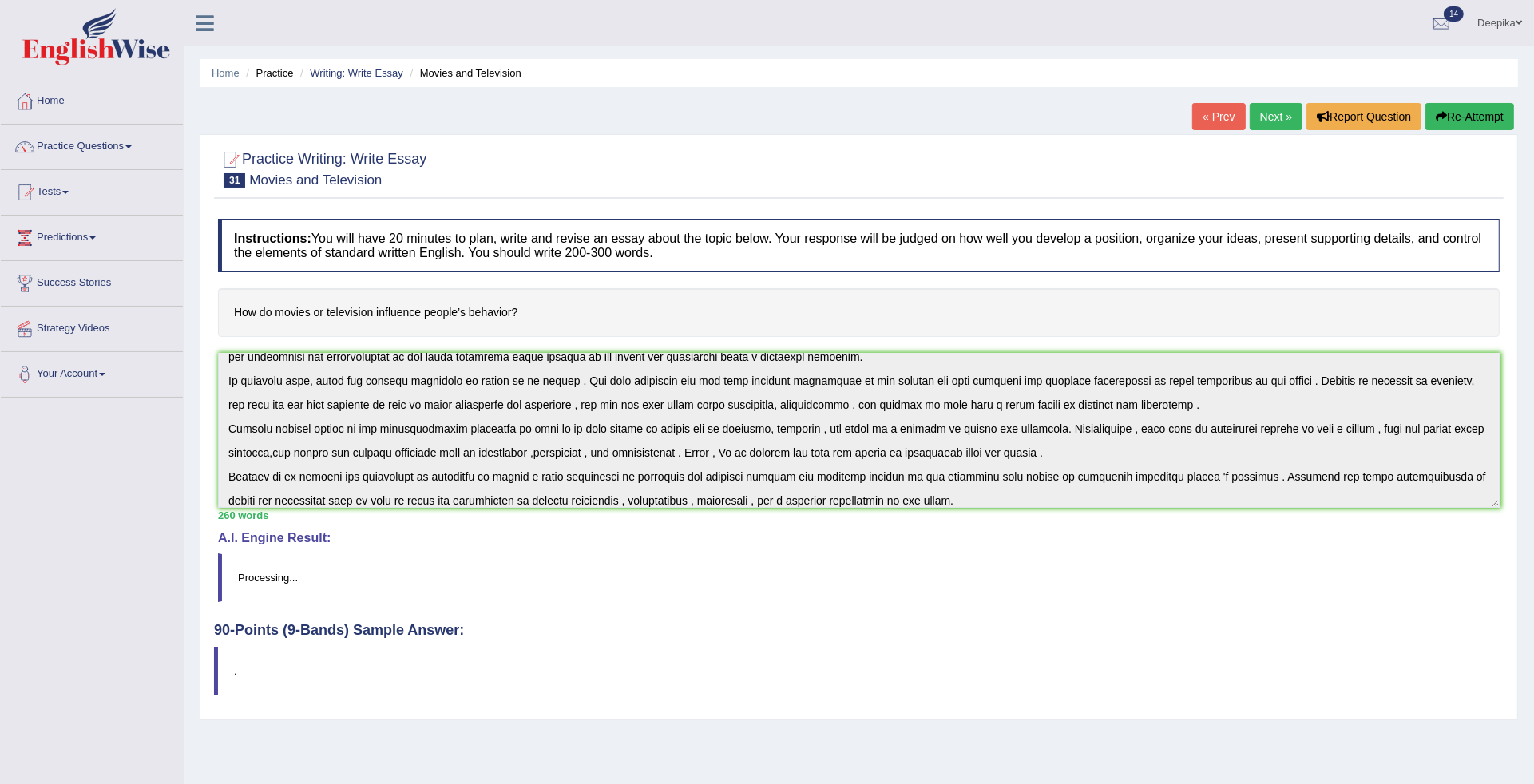
click at [954, 556] on blockquote "Processing..." at bounding box center [859, 577] width 1282 height 49
click at [1087, 636] on h4 "90-Points (9-Bands) Sample Answer:" at bounding box center [859, 421] width 1290 height 431
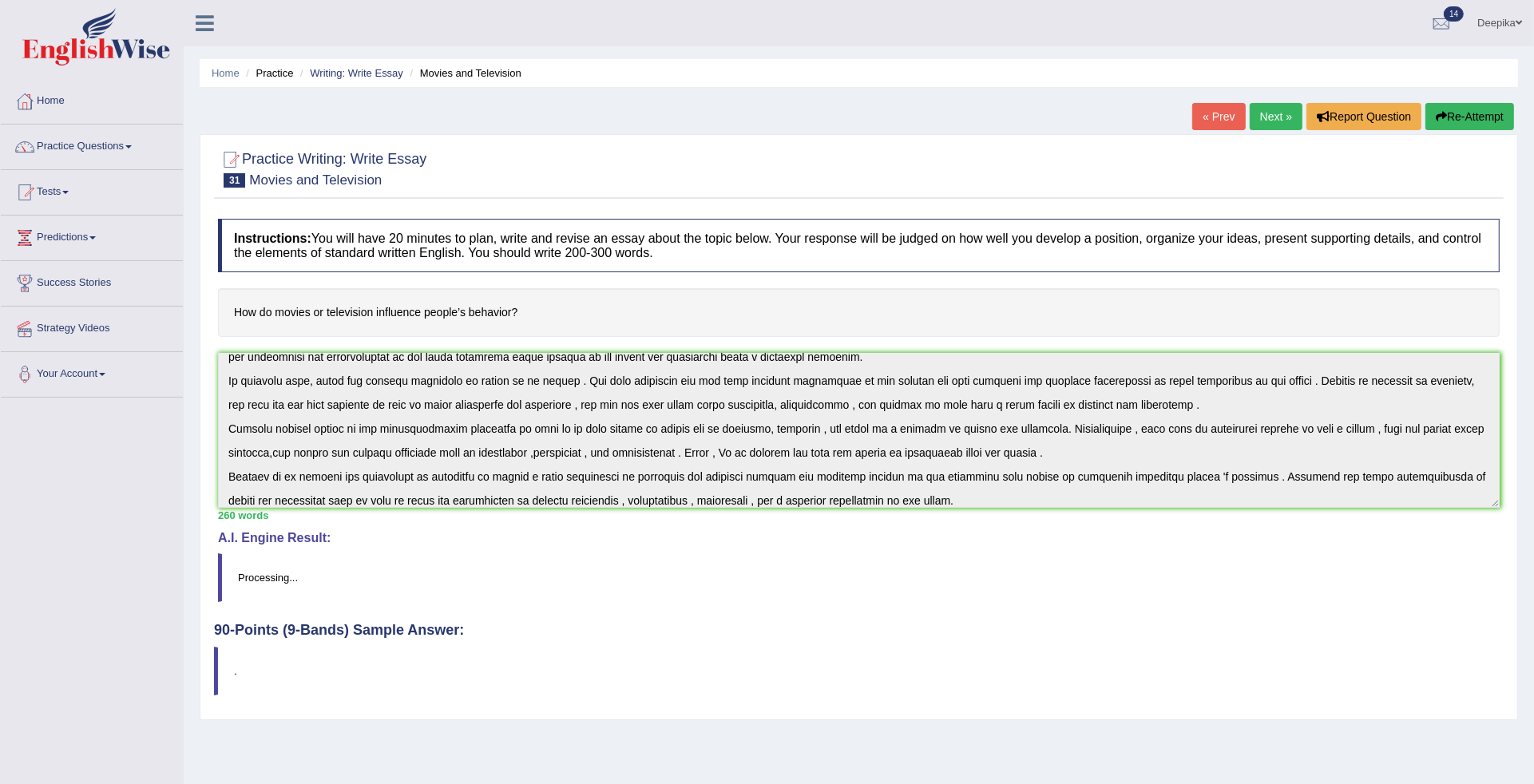
click at [1087, 636] on h4 "90-Points (9-Bands) Sample Answer:" at bounding box center [859, 421] width 1290 height 431
